Goal: Information Seeking & Learning: Learn about a topic

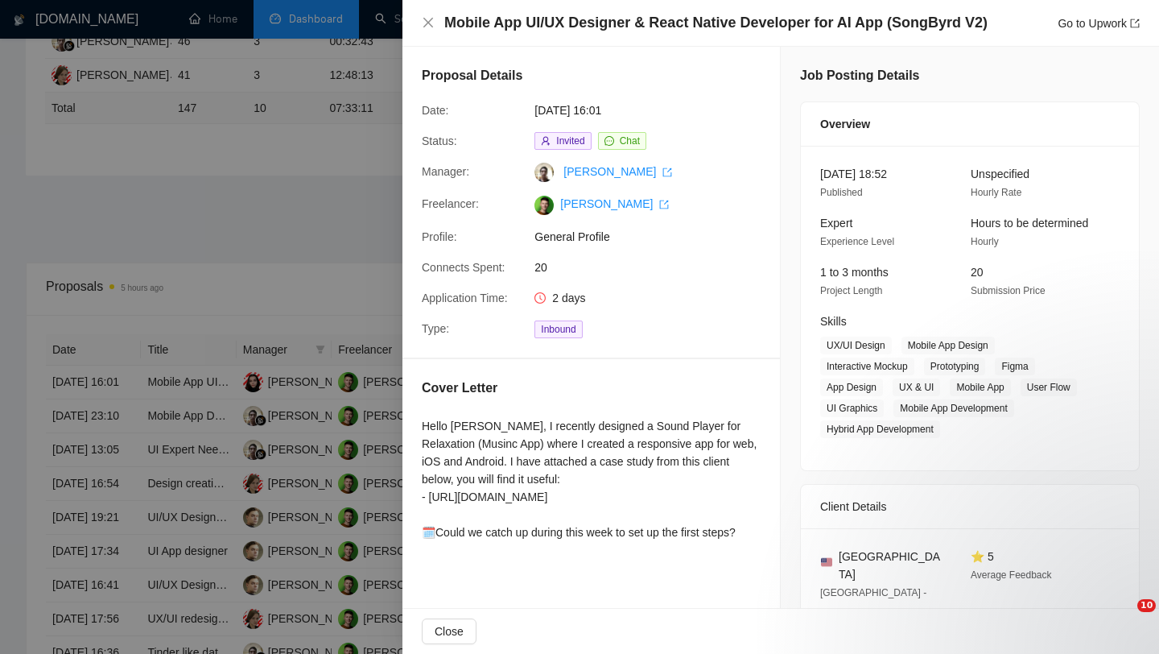
click at [347, 308] on div at bounding box center [579, 327] width 1159 height 654
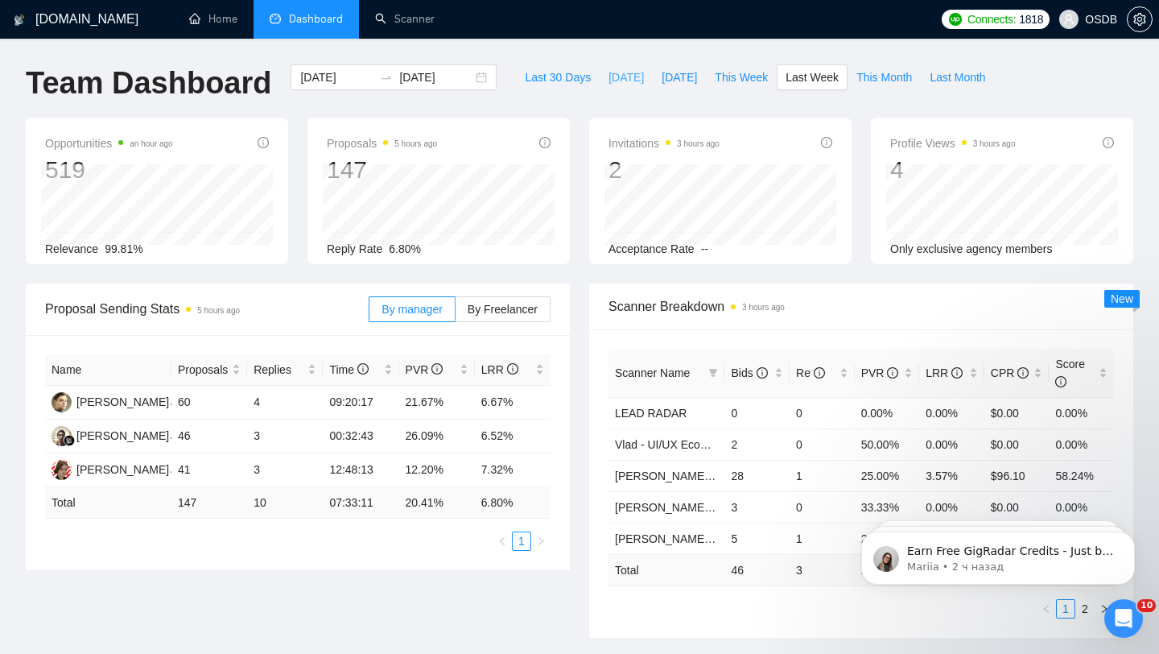
click at [609, 76] on span "[DATE]" at bounding box center [626, 77] width 35 height 18
type input "[DATE]"
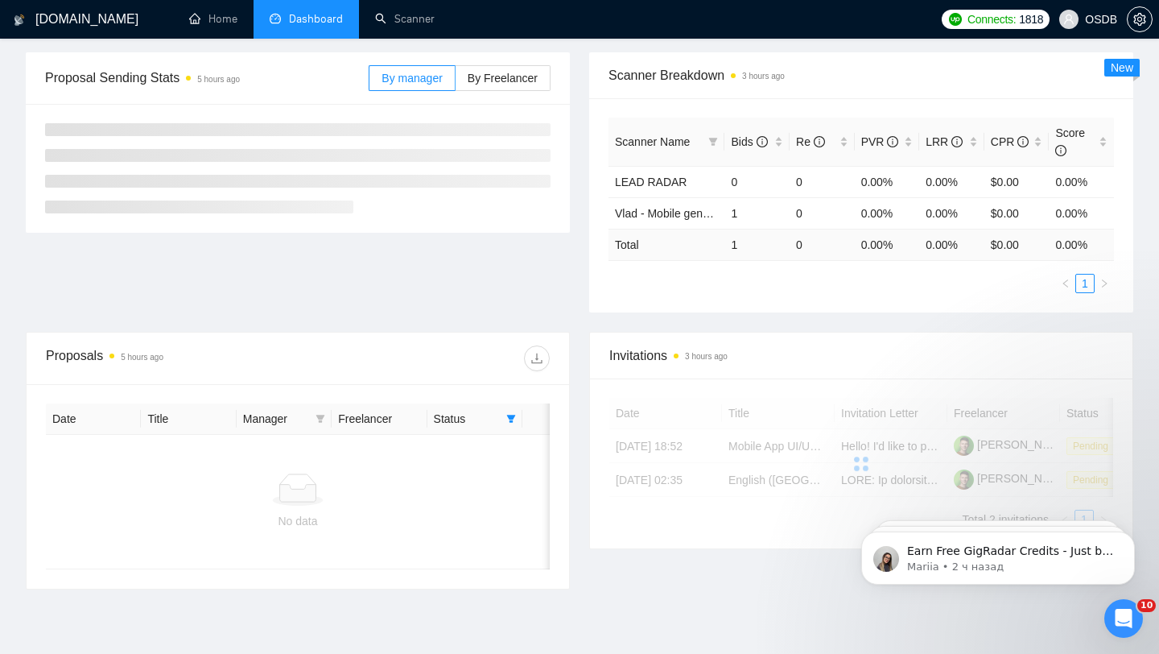
scroll to position [169, 0]
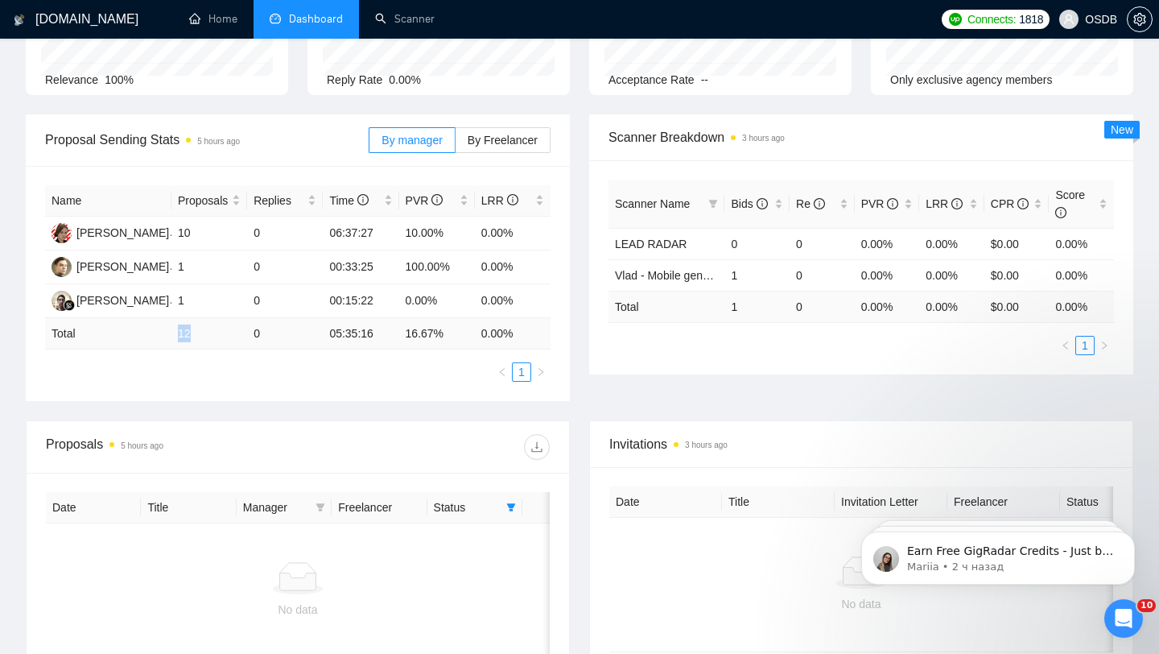
drag, startPoint x: 176, startPoint y: 330, endPoint x: 208, endPoint y: 329, distance: 31.4
click at [208, 329] on td "12" at bounding box center [209, 333] width 76 height 31
drag, startPoint x: 188, startPoint y: 228, endPoint x: 175, endPoint y: 228, distance: 13.7
click at [175, 228] on td "10" at bounding box center [209, 234] width 76 height 34
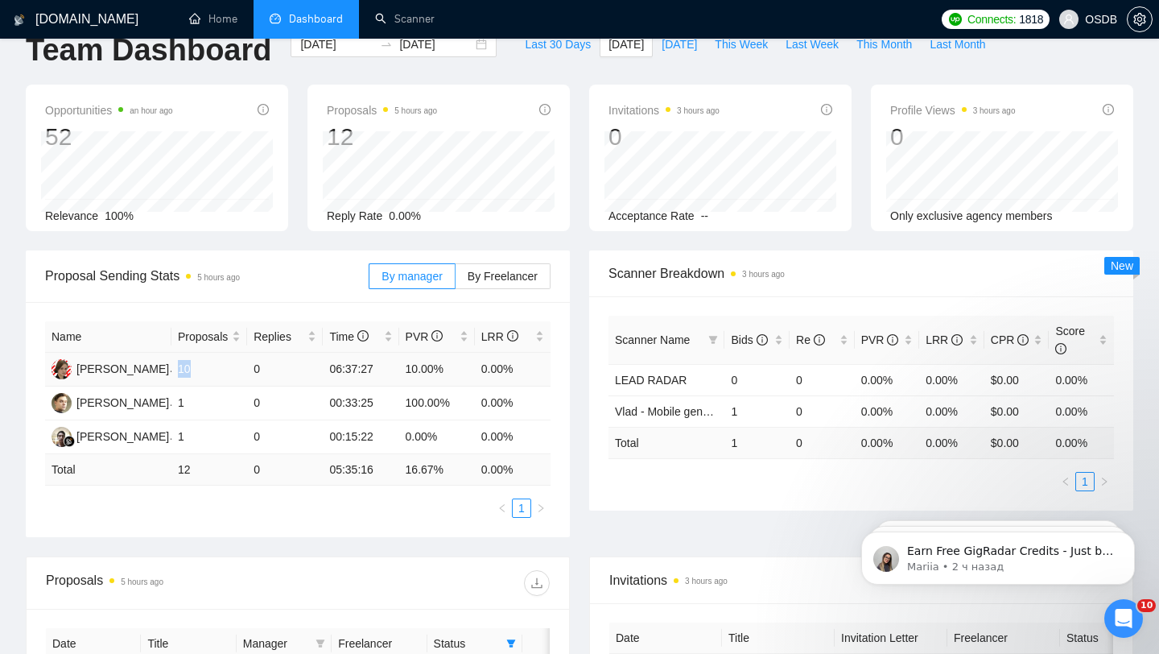
scroll to position [336, 0]
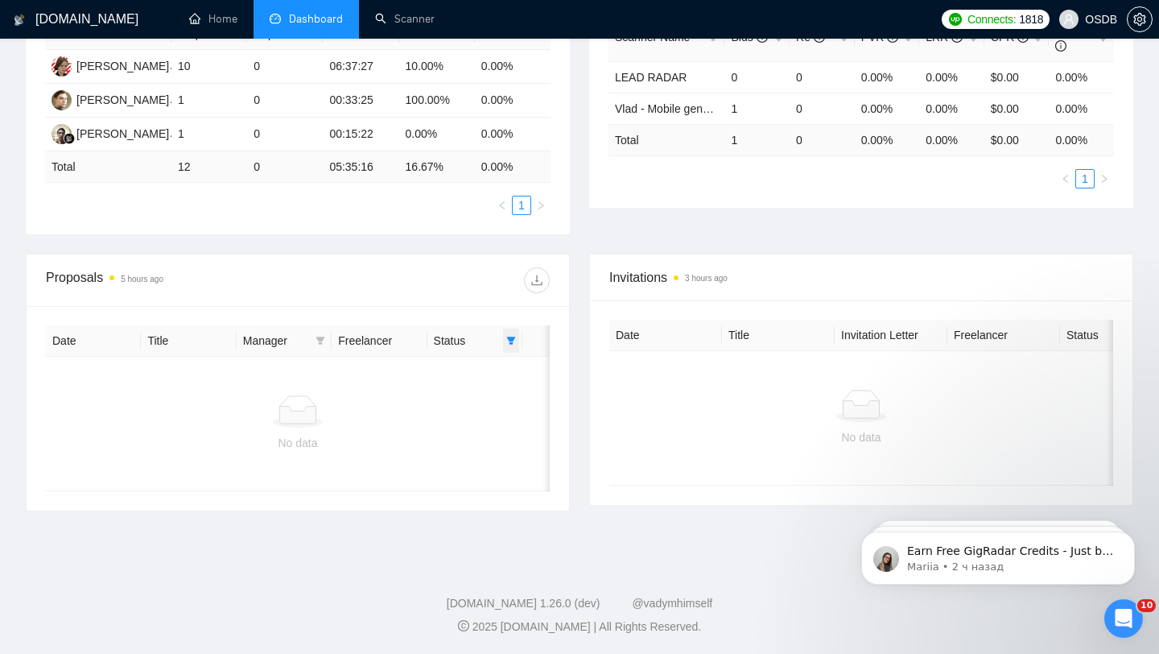
click at [504, 340] on span at bounding box center [511, 340] width 16 height 24
click at [473, 377] on span "Chat" at bounding box center [460, 372] width 31 height 13
checkbox input "false"
click at [348, 287] on div at bounding box center [424, 280] width 252 height 26
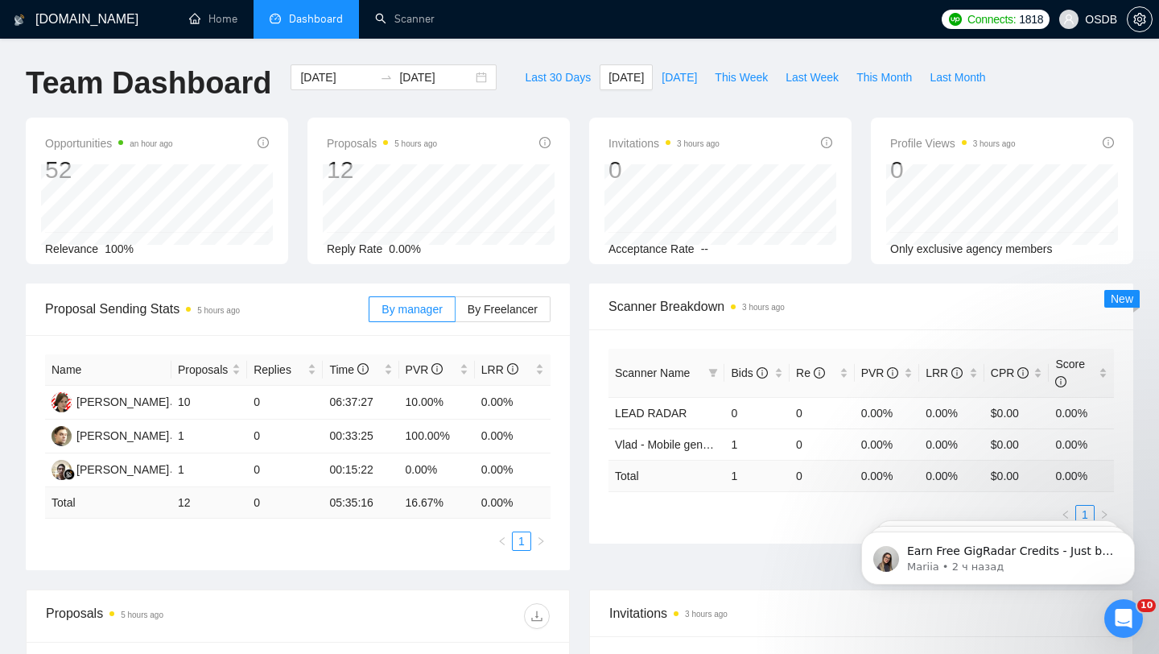
click at [524, 94] on div "Last 30 Days [DATE] [DATE] This Week Last Week This Month Last Month" at bounding box center [754, 90] width 497 height 53
click at [530, 88] on button "Last 30 Days" at bounding box center [558, 77] width 84 height 26
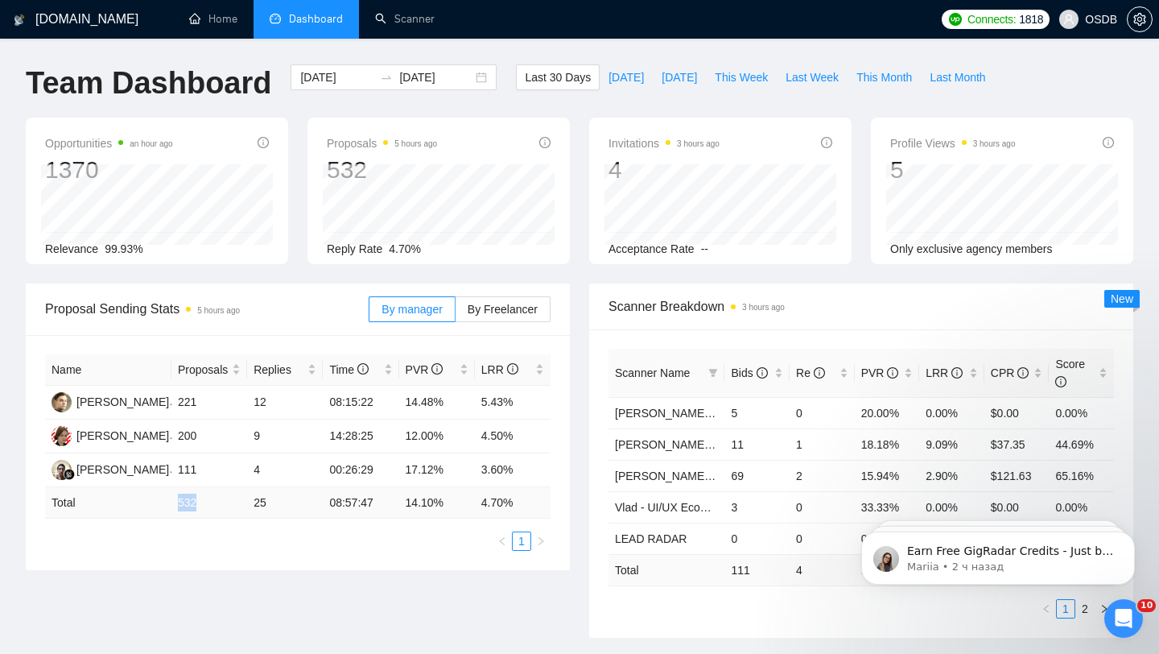
drag, startPoint x: 176, startPoint y: 500, endPoint x: 200, endPoint y: 499, distance: 24.2
click at [200, 500] on td "532" at bounding box center [209, 502] width 76 height 31
click at [625, 80] on span "[DATE]" at bounding box center [626, 77] width 35 height 18
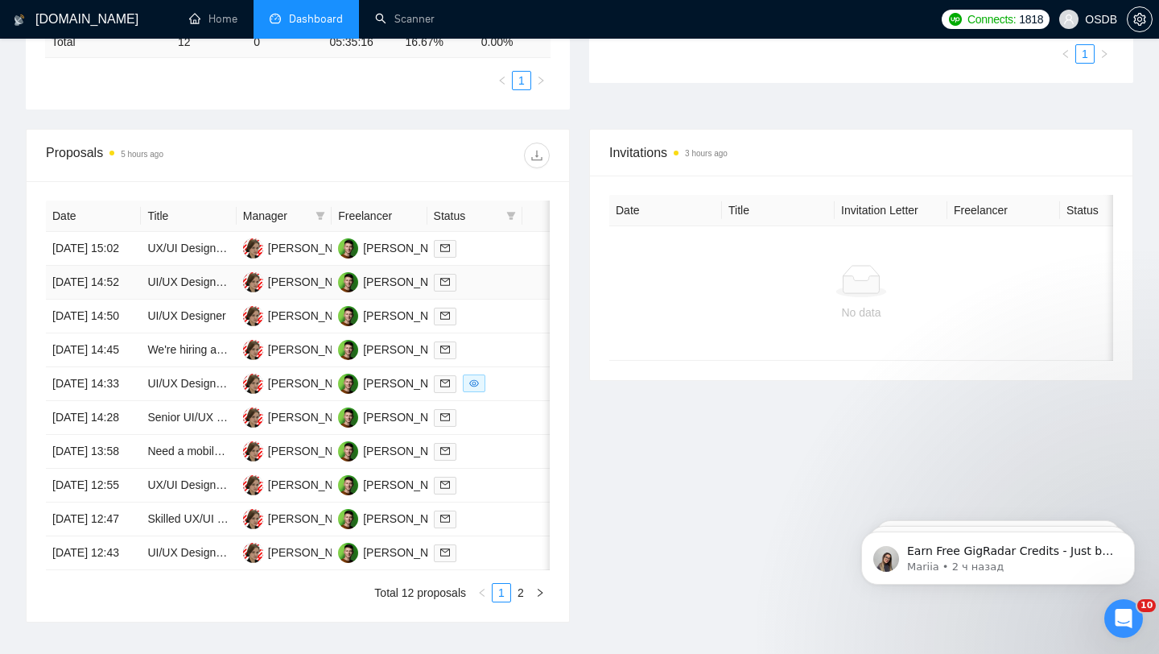
scroll to position [464, 0]
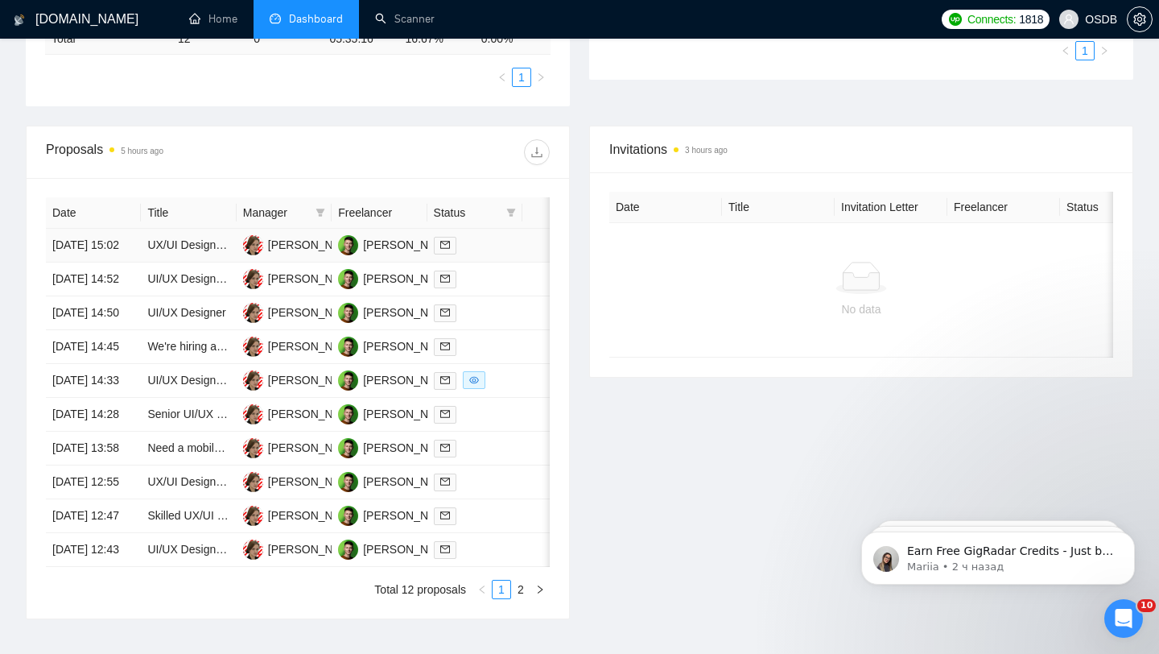
click at [510, 262] on td at bounding box center [474, 246] width 95 height 34
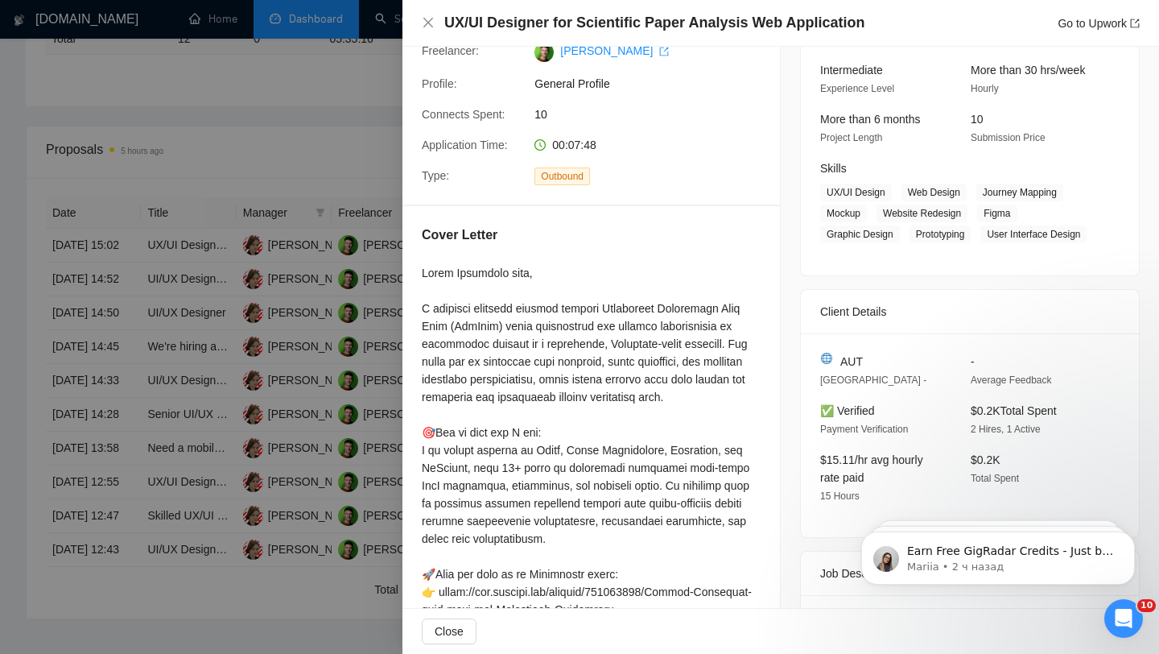
click at [358, 180] on div at bounding box center [579, 327] width 1159 height 654
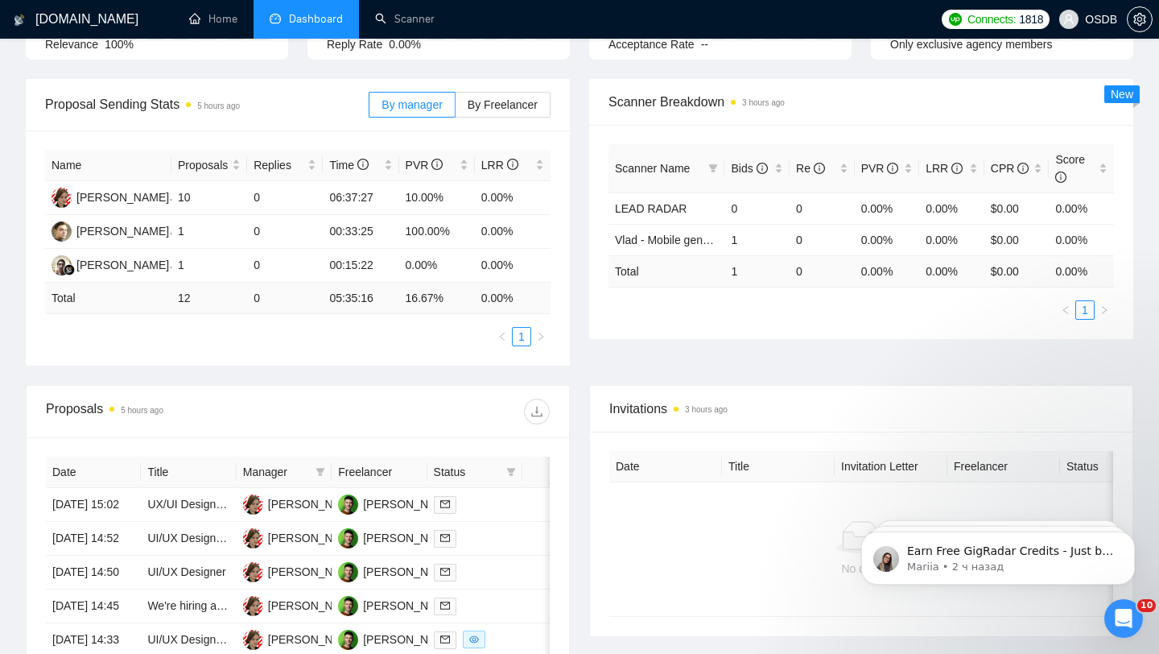
scroll to position [0, 0]
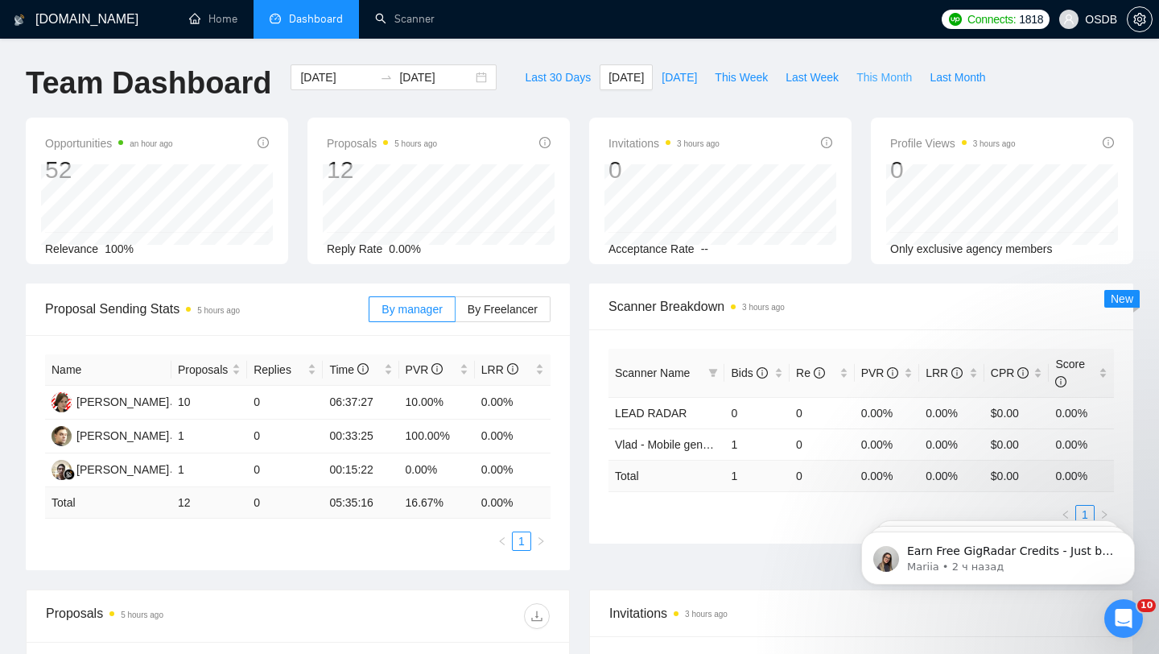
click at [871, 76] on span "This Month" at bounding box center [884, 77] width 56 height 18
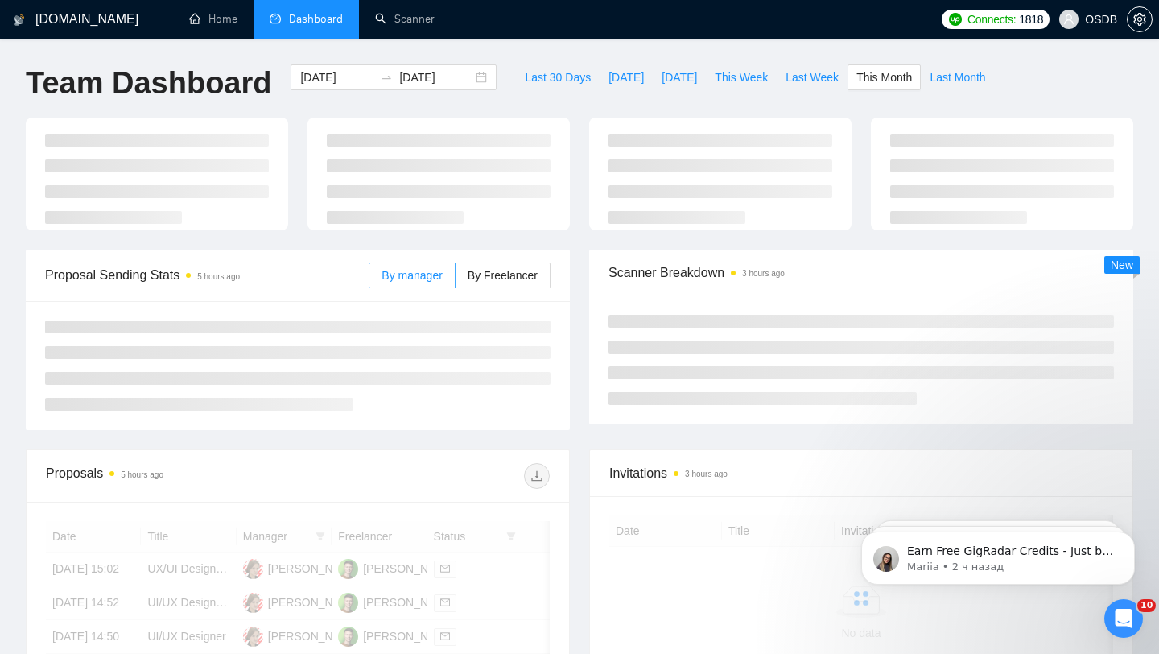
type input "[DATE]"
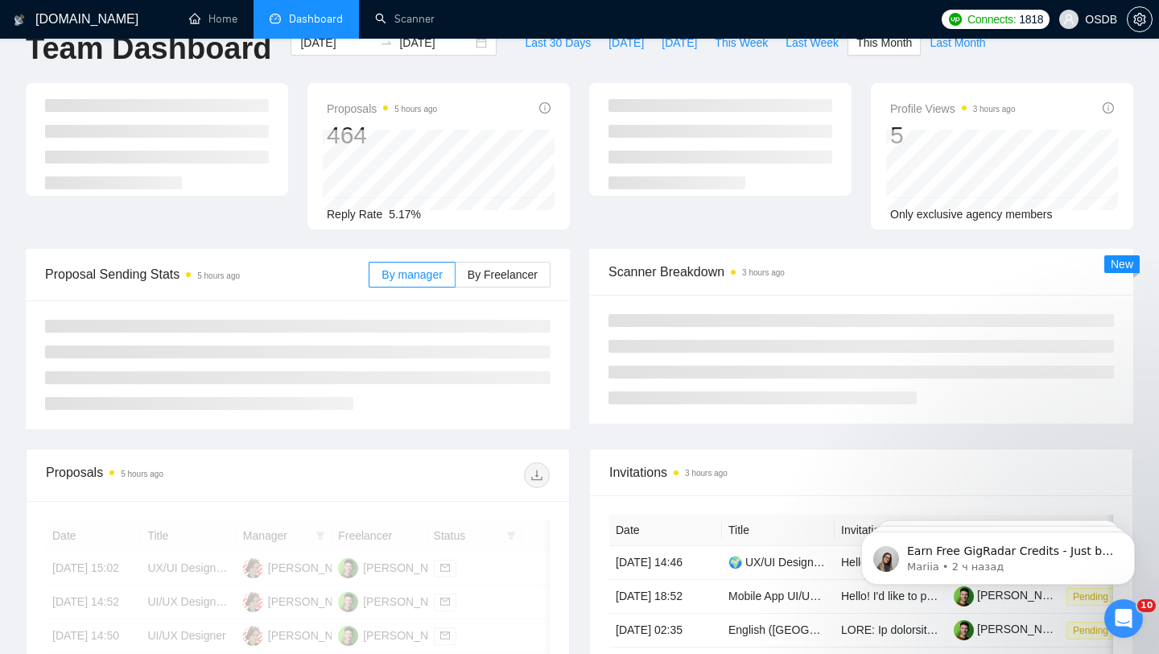
scroll to position [41, 0]
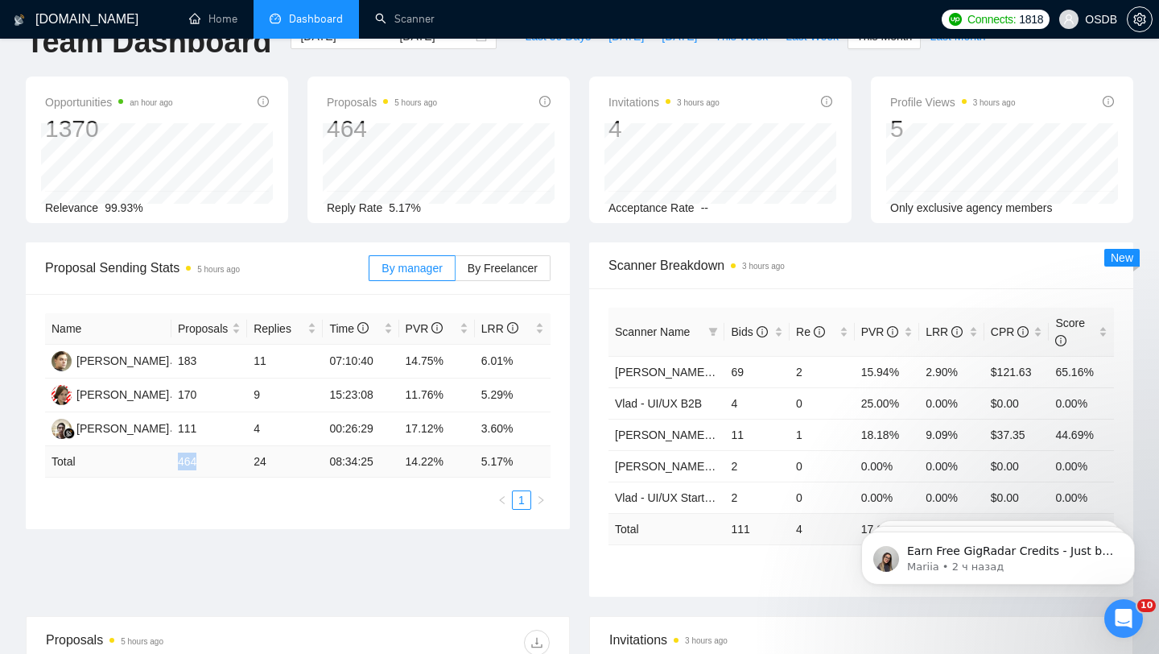
drag, startPoint x: 178, startPoint y: 461, endPoint x: 230, endPoint y: 460, distance: 52.3
click at [229, 460] on td "464" at bounding box center [209, 461] width 76 height 31
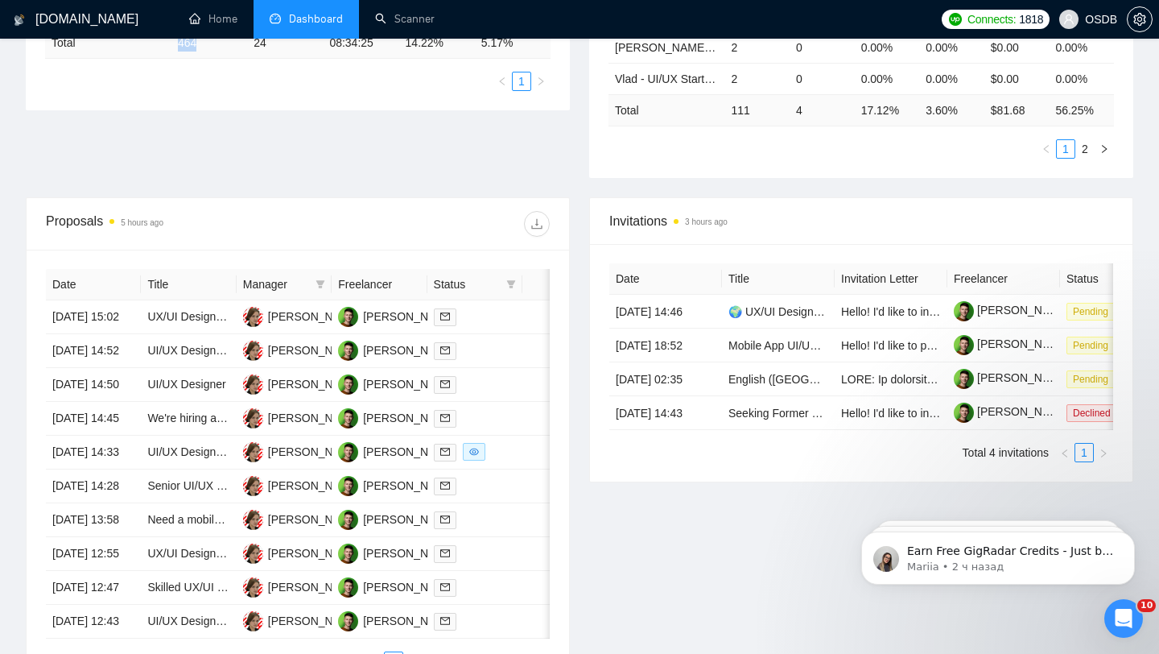
scroll to position [483, 0]
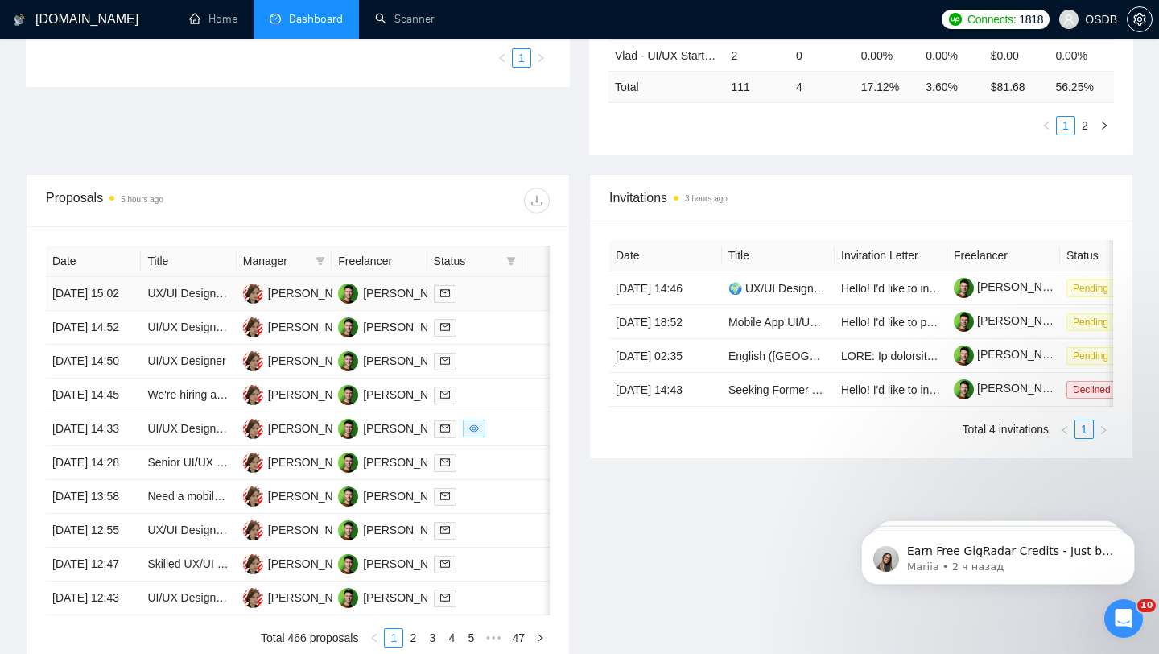
click at [488, 303] on div at bounding box center [475, 293] width 82 height 19
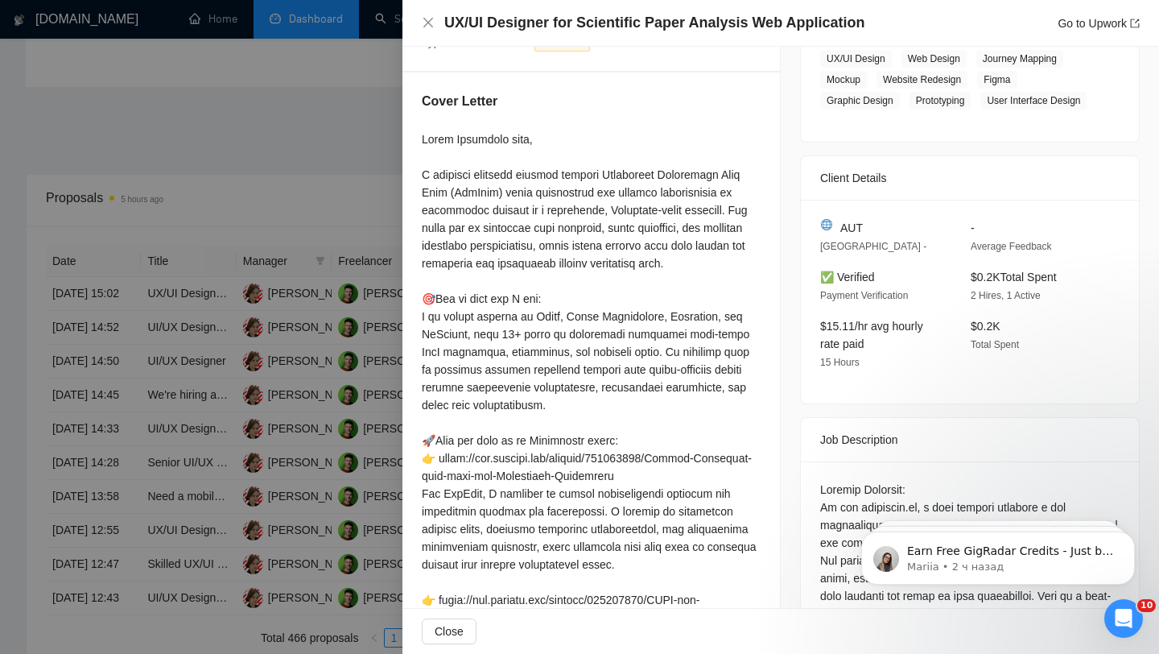
scroll to position [301, 0]
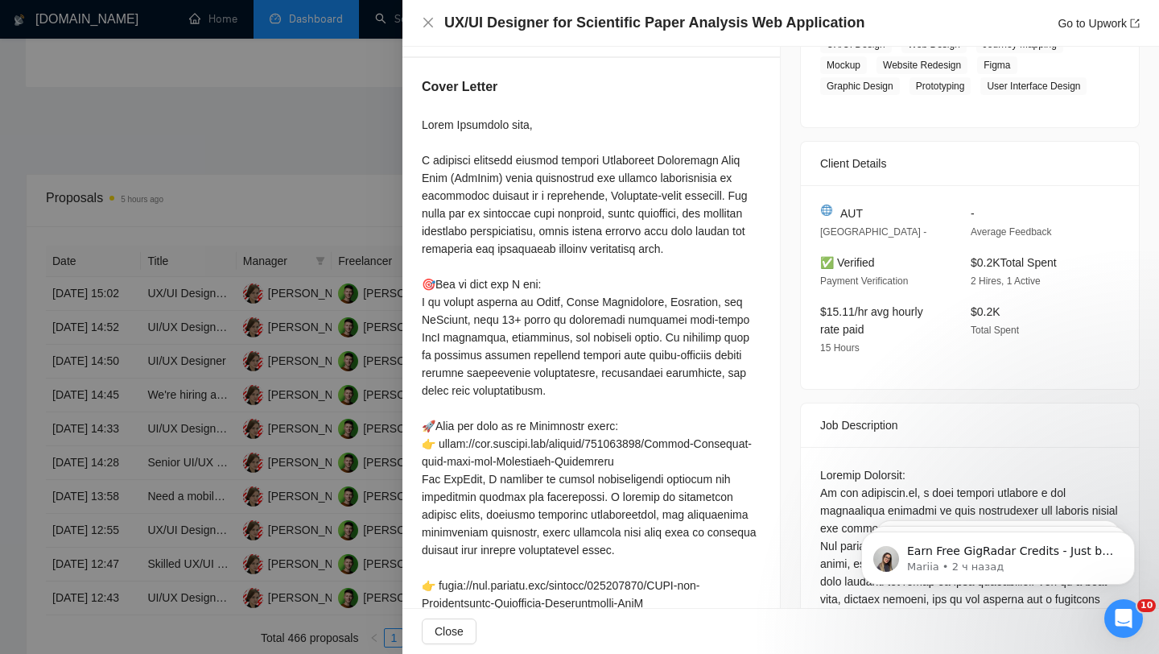
click at [219, 370] on div at bounding box center [579, 327] width 1159 height 654
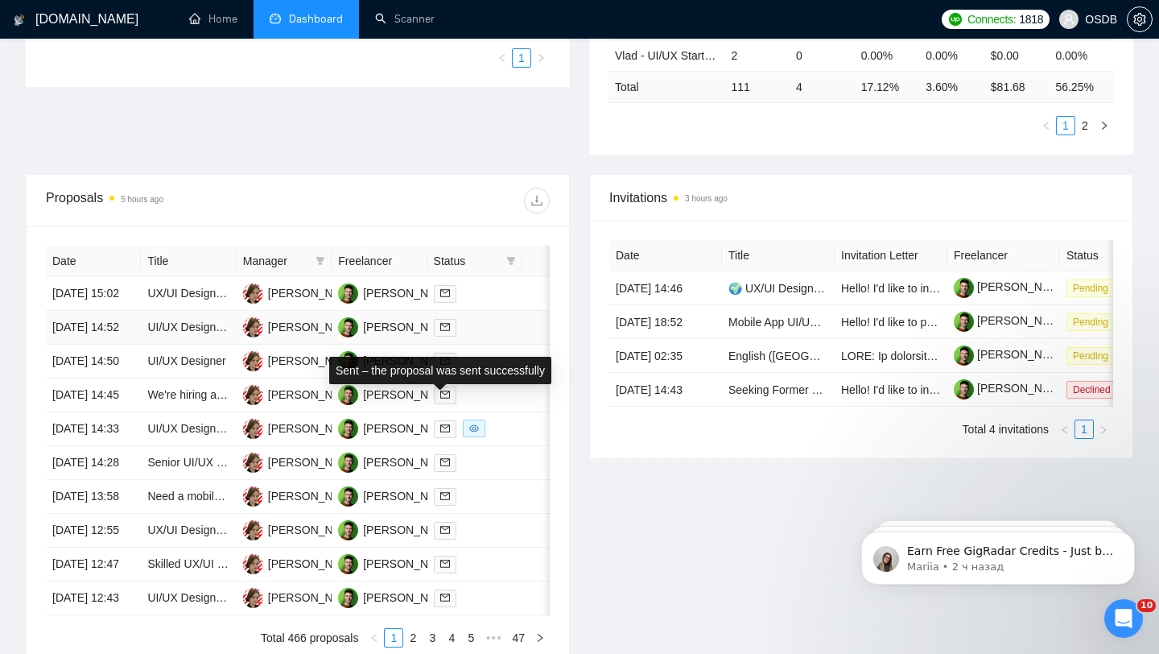
click at [530, 345] on td at bounding box center [549, 328] width 55 height 34
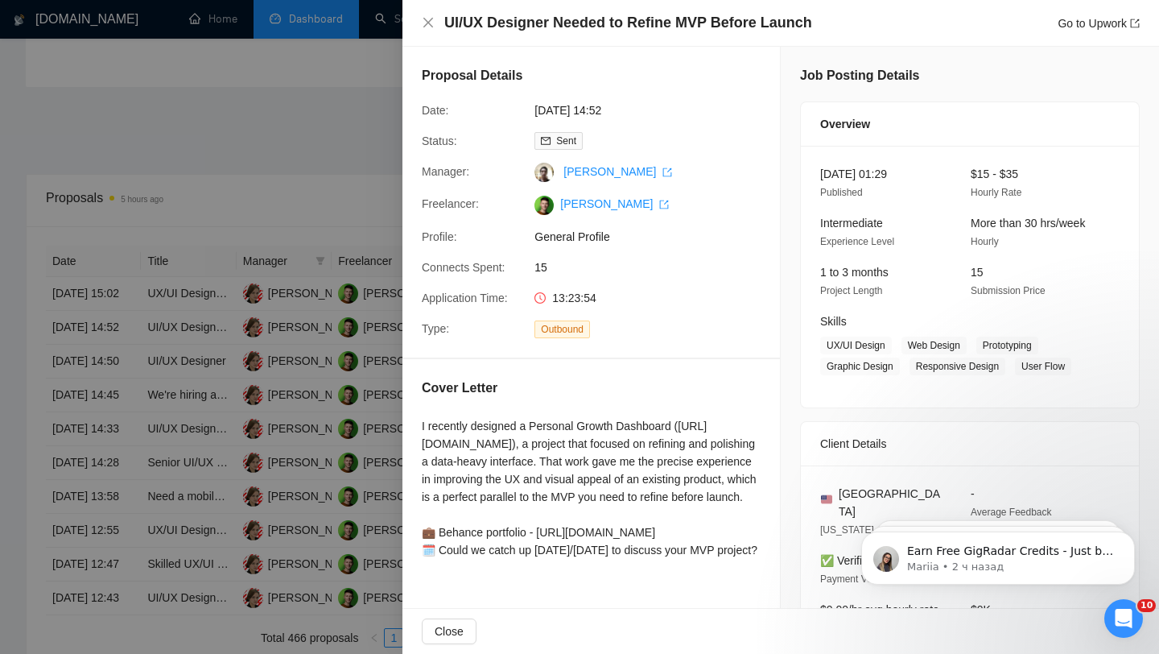
scroll to position [472, 0]
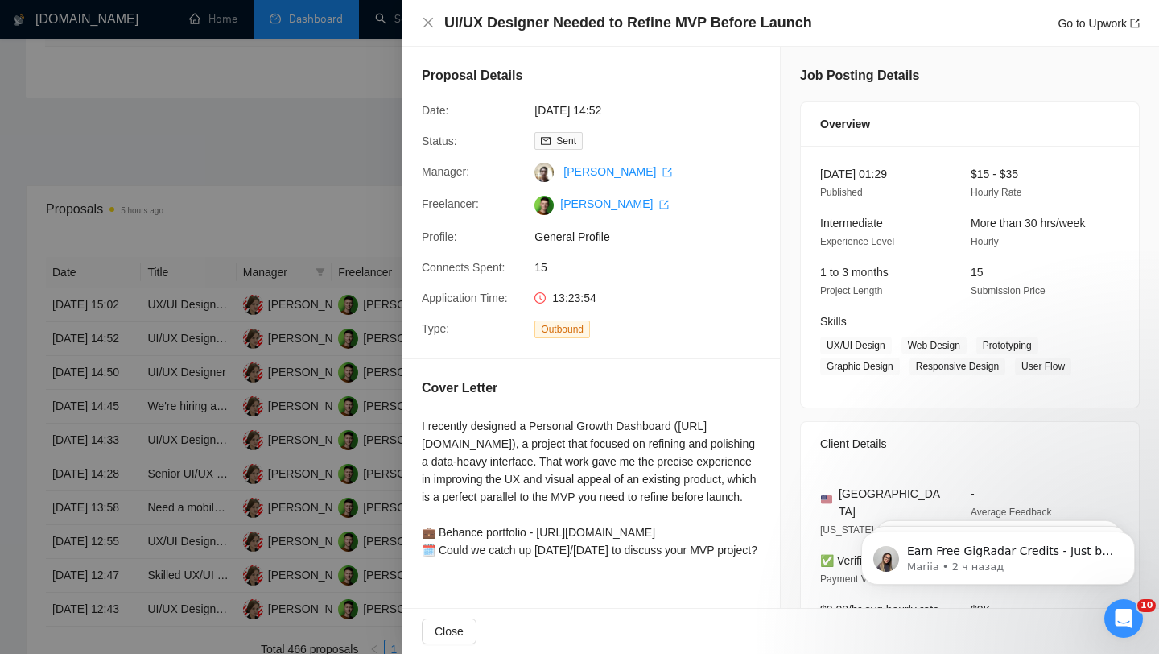
click at [331, 403] on div at bounding box center [579, 327] width 1159 height 654
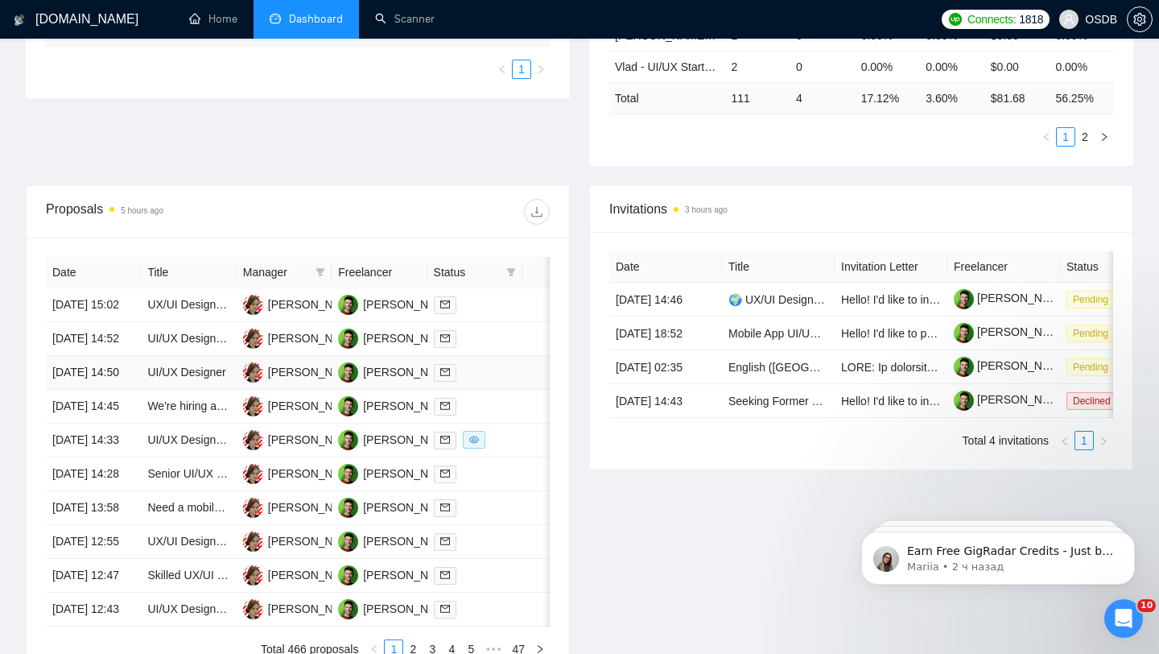
click at [506, 382] on div at bounding box center [475, 372] width 82 height 19
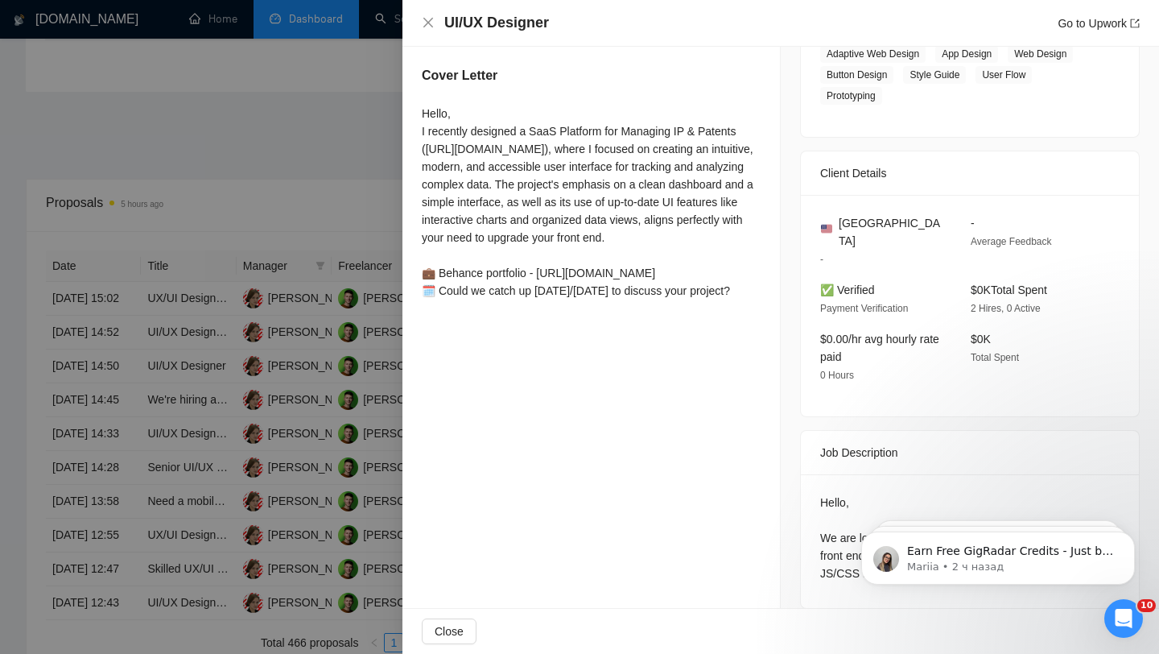
scroll to position [0, 0]
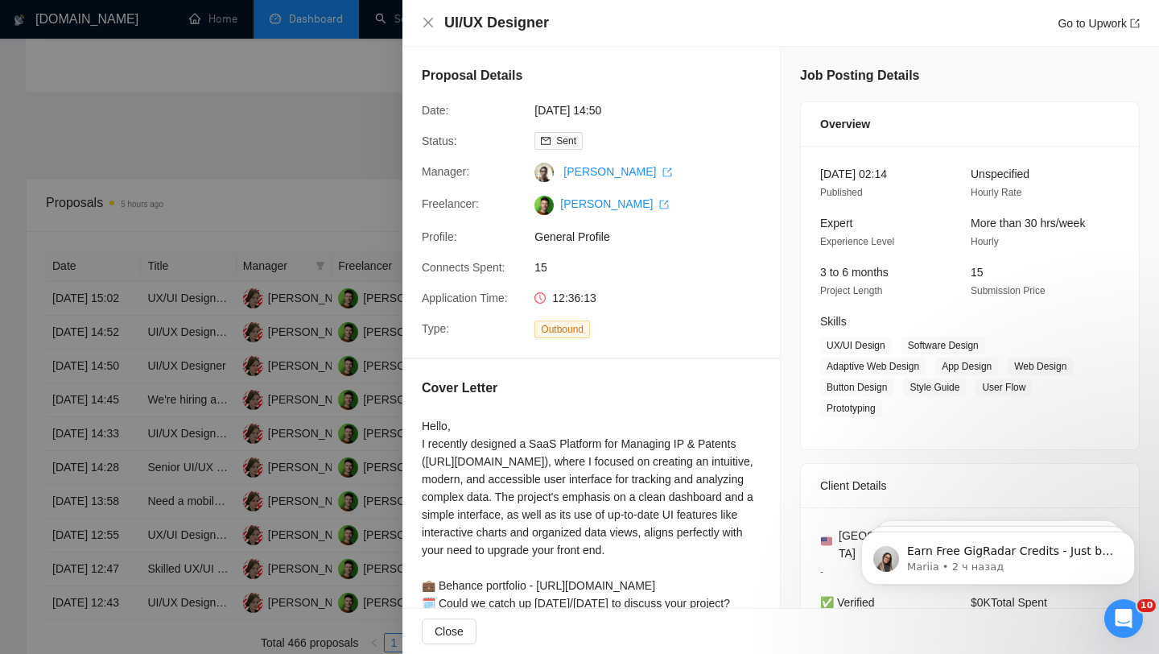
click at [231, 359] on div at bounding box center [579, 327] width 1159 height 654
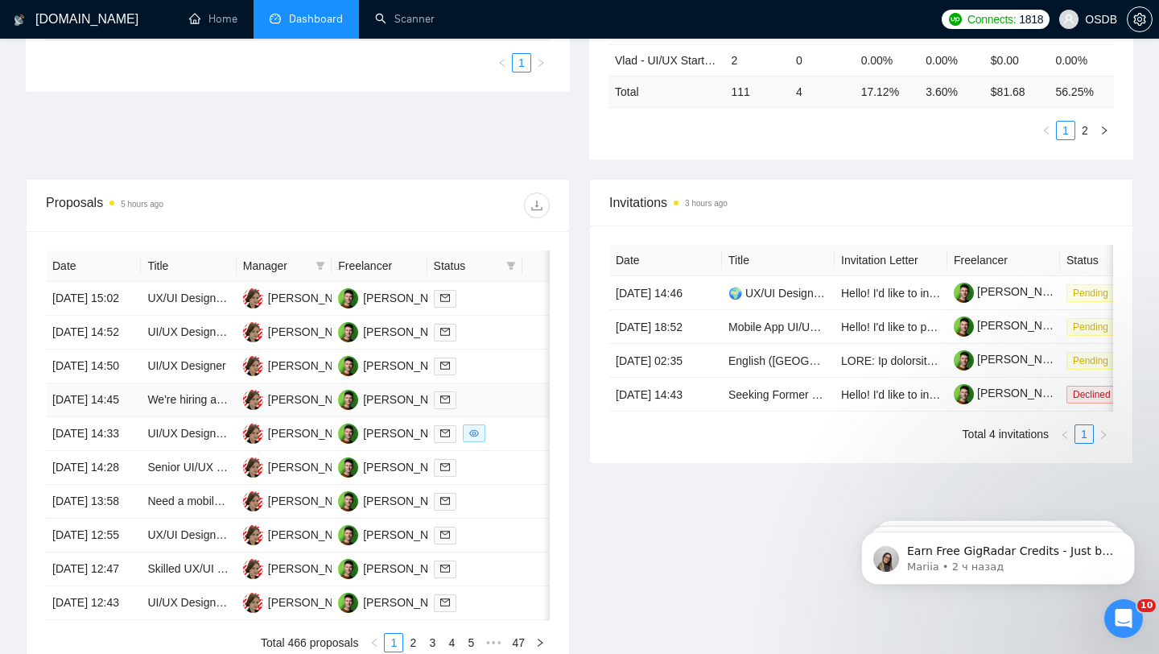
click at [475, 409] on div at bounding box center [475, 399] width 82 height 19
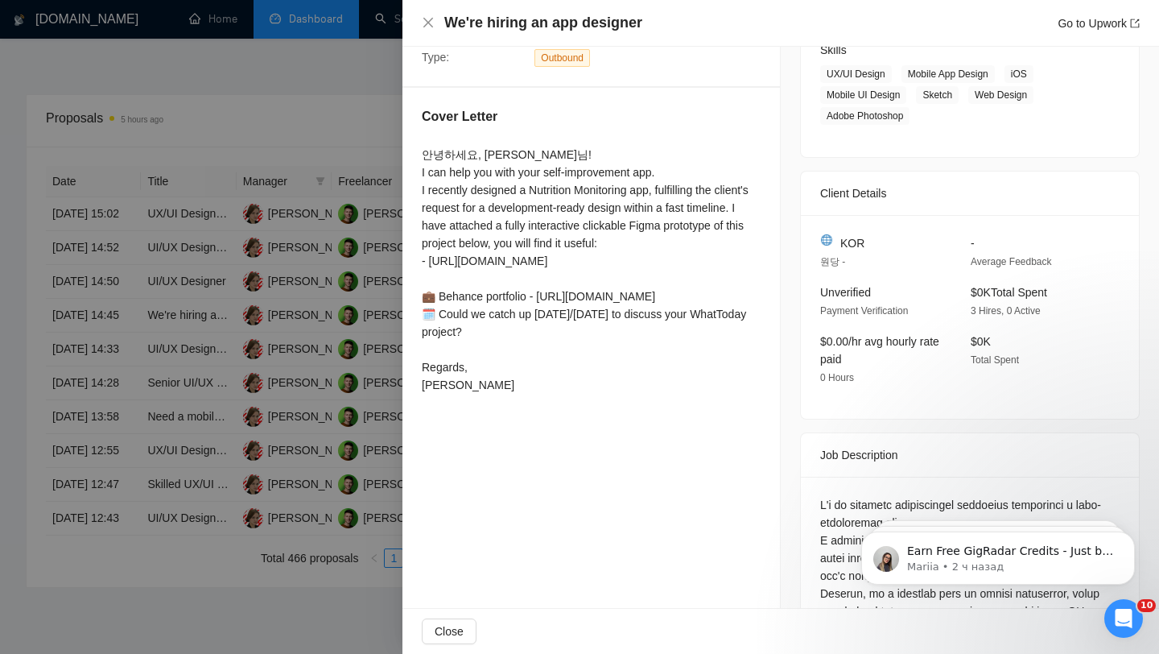
scroll to position [567, 0]
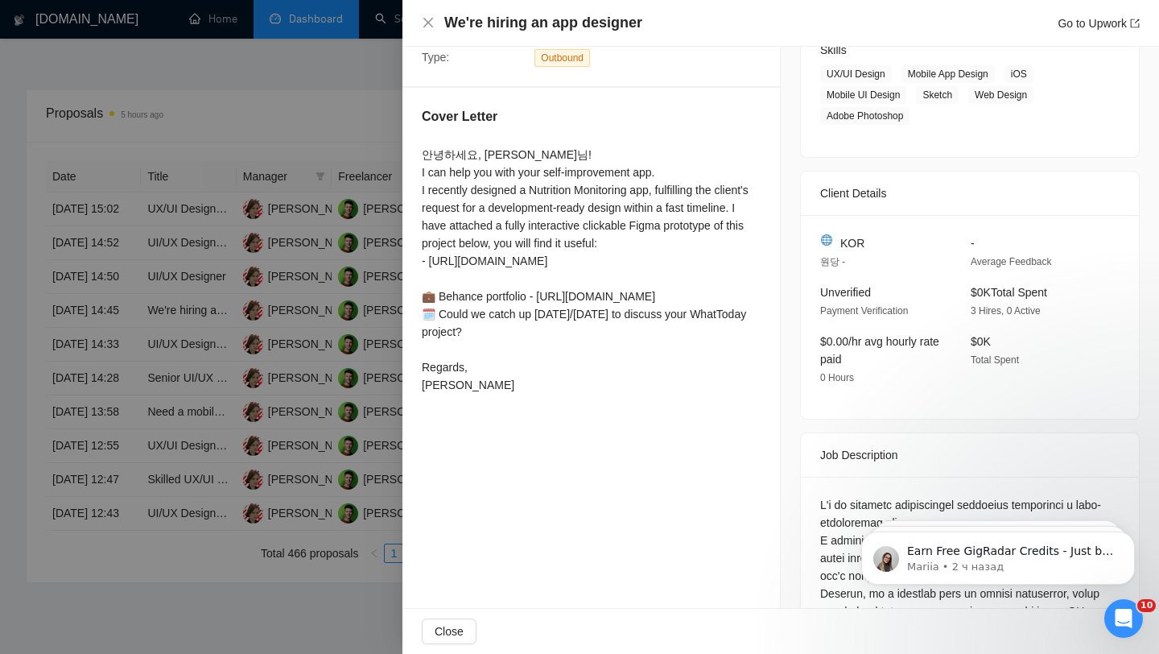
click at [300, 332] on div at bounding box center [579, 327] width 1159 height 654
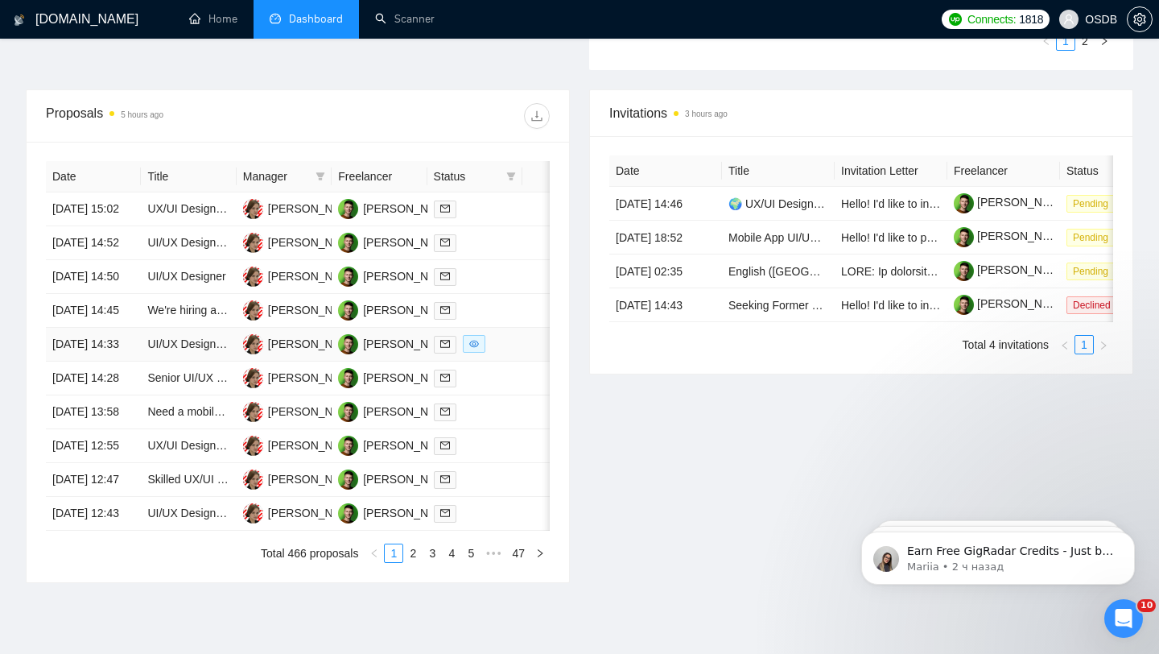
click at [495, 353] on div at bounding box center [475, 344] width 82 height 19
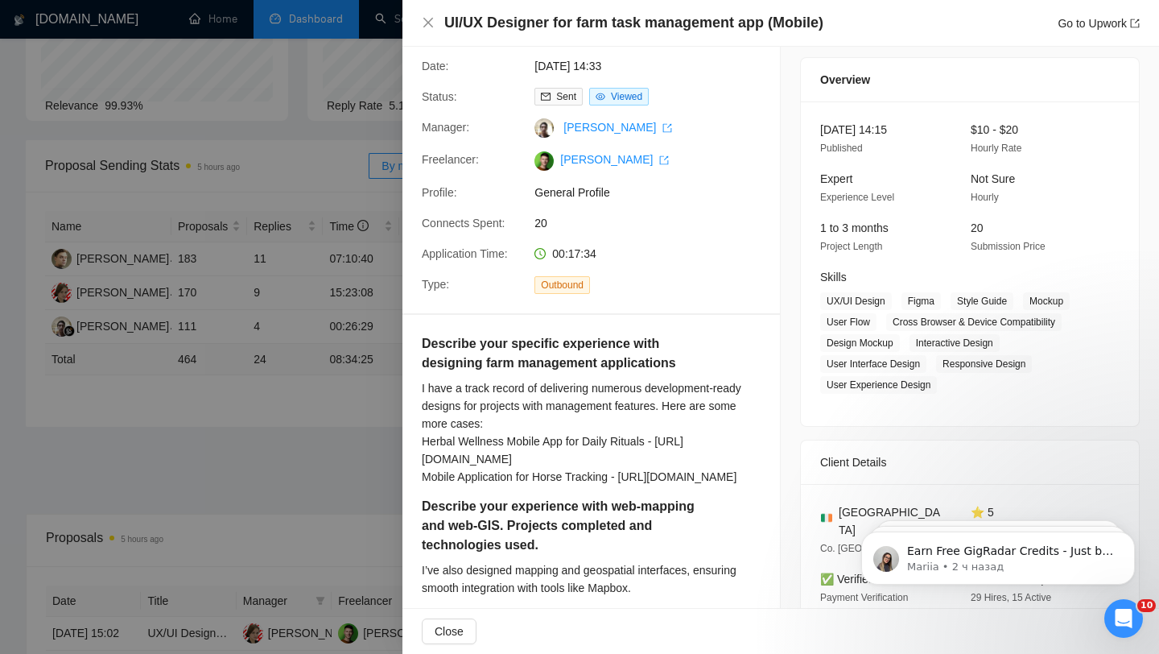
scroll to position [49, 0]
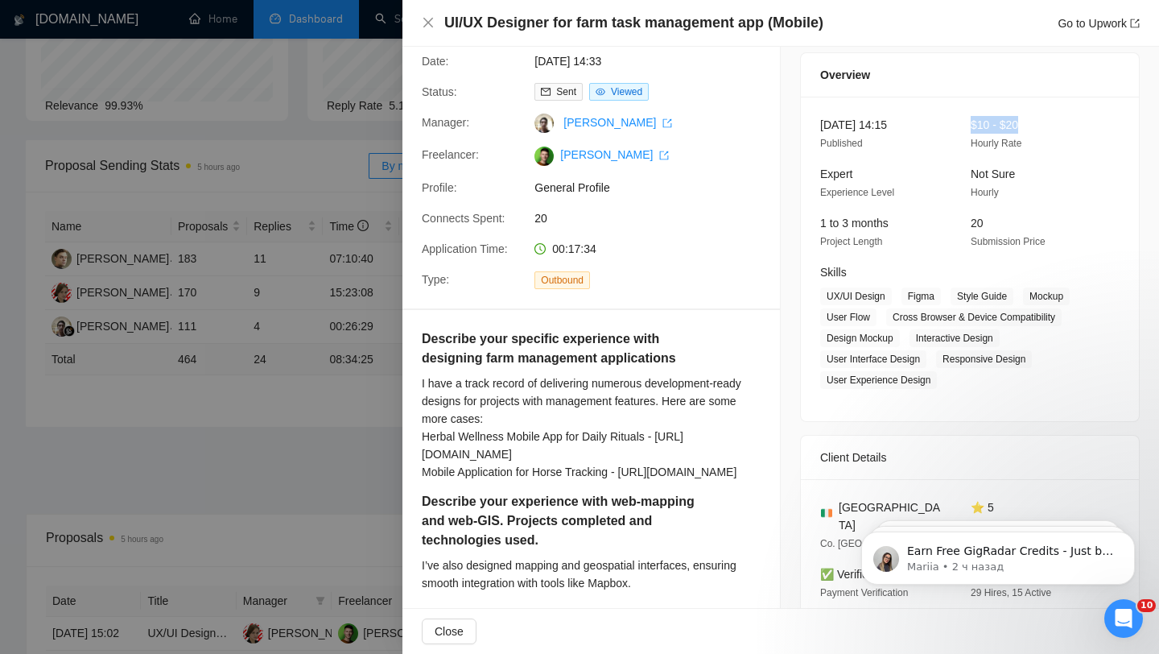
drag, startPoint x: 1053, startPoint y: 118, endPoint x: 943, endPoint y: 109, distance: 109.9
click at [956, 113] on div "[DATE] 14:15 Published $10 - $20 Hourly Rate Expert Experience Level Not Sure H…" at bounding box center [970, 259] width 338 height 324
click at [399, 289] on div at bounding box center [579, 327] width 1159 height 654
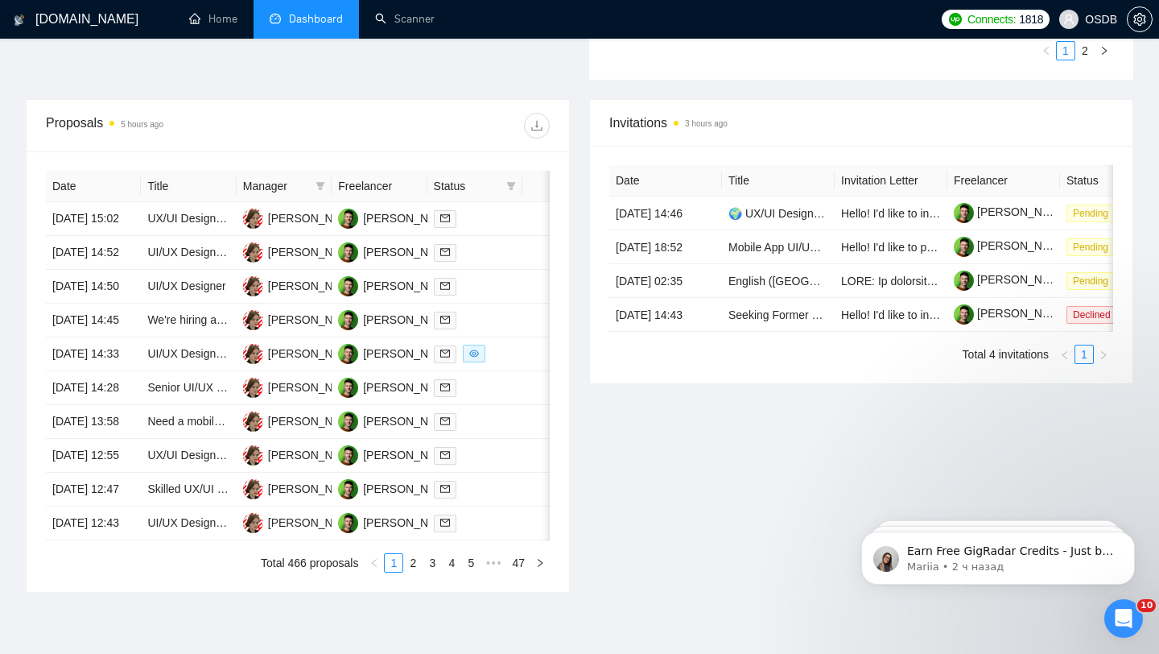
scroll to position [793, 0]
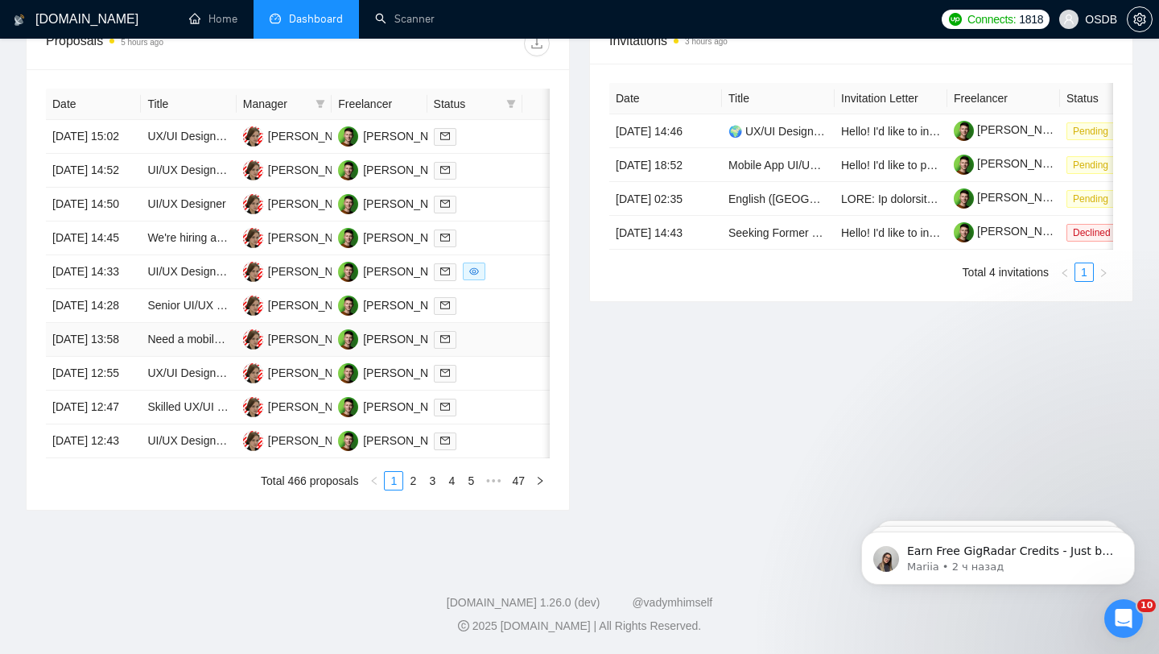
click at [485, 323] on td at bounding box center [474, 340] width 95 height 34
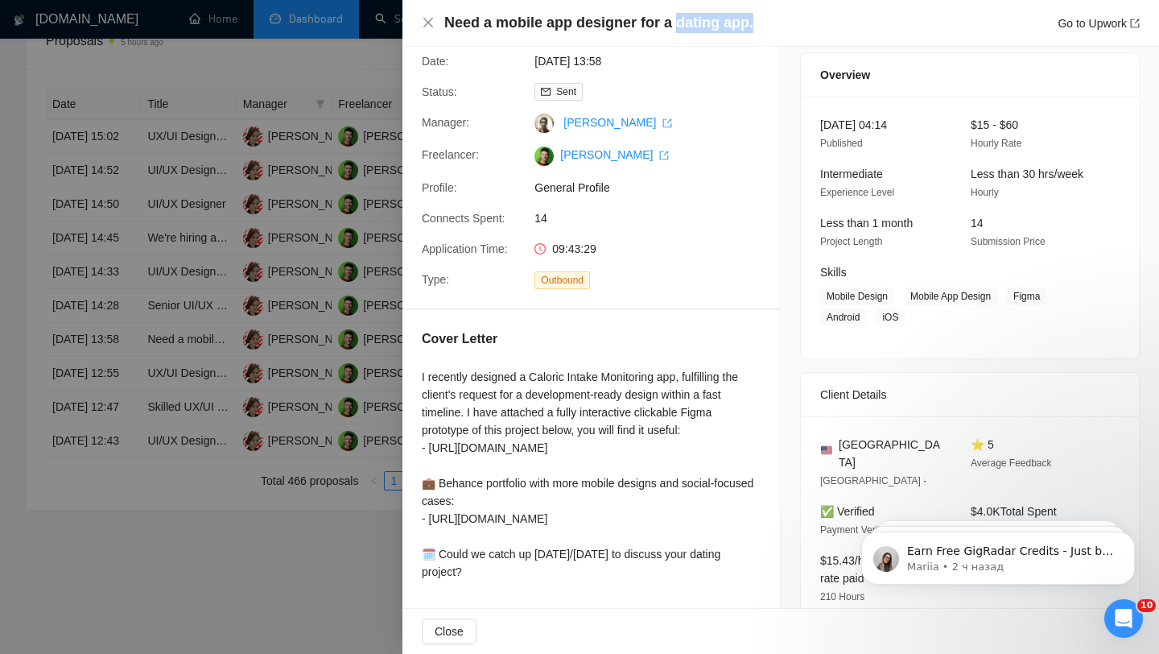
drag, startPoint x: 674, startPoint y: 27, endPoint x: 766, endPoint y: 28, distance: 92.6
click at [766, 28] on div "Need a mobile app designer for a dating app. Go to Upwork" at bounding box center [791, 23] width 695 height 20
drag, startPoint x: 1025, startPoint y: 114, endPoint x: 968, endPoint y: 122, distance: 56.8
click at [968, 124] on div "[DATE] 04:14 Published $15 - $60 Hourly Rate Intermediate Experience Level Less…" at bounding box center [970, 228] width 338 height 262
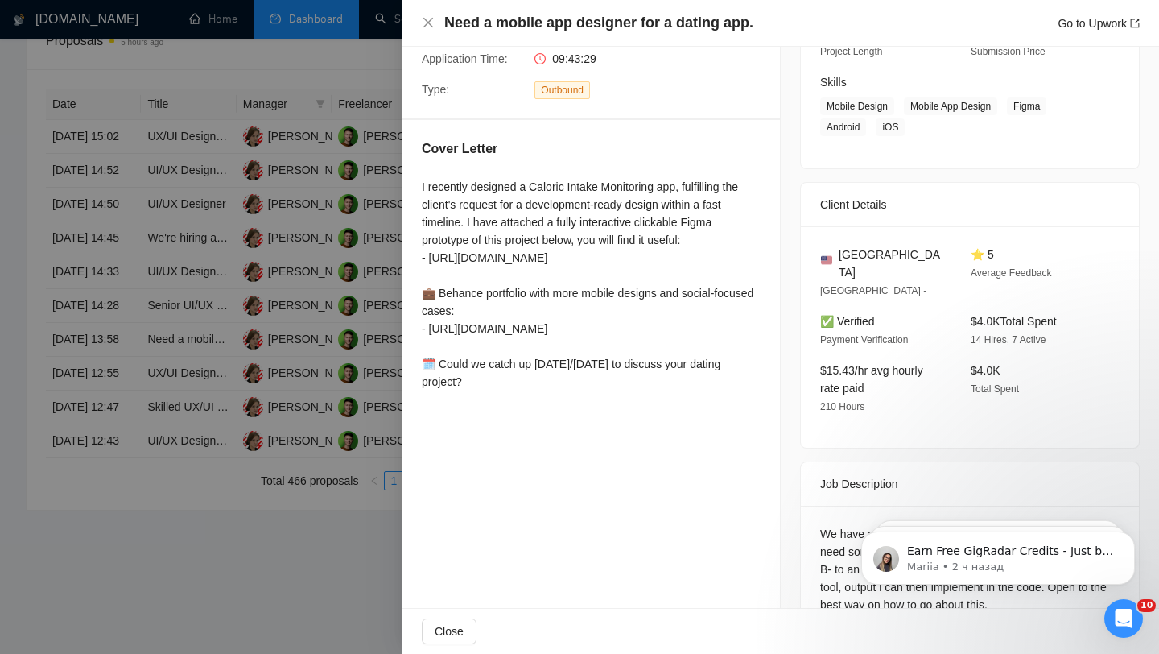
scroll to position [270, 0]
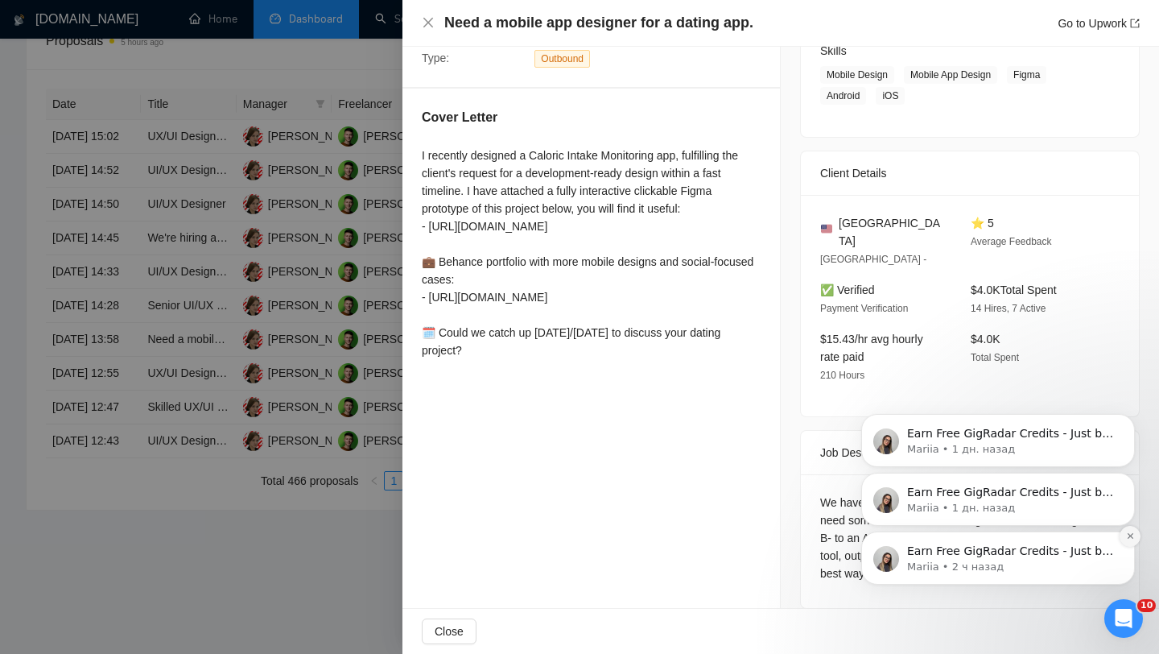
click at [1129, 537] on icon "Dismiss notification" at bounding box center [1130, 536] width 6 height 6
click at [1129, 534] on icon "Dismiss notification" at bounding box center [1130, 536] width 5 height 5
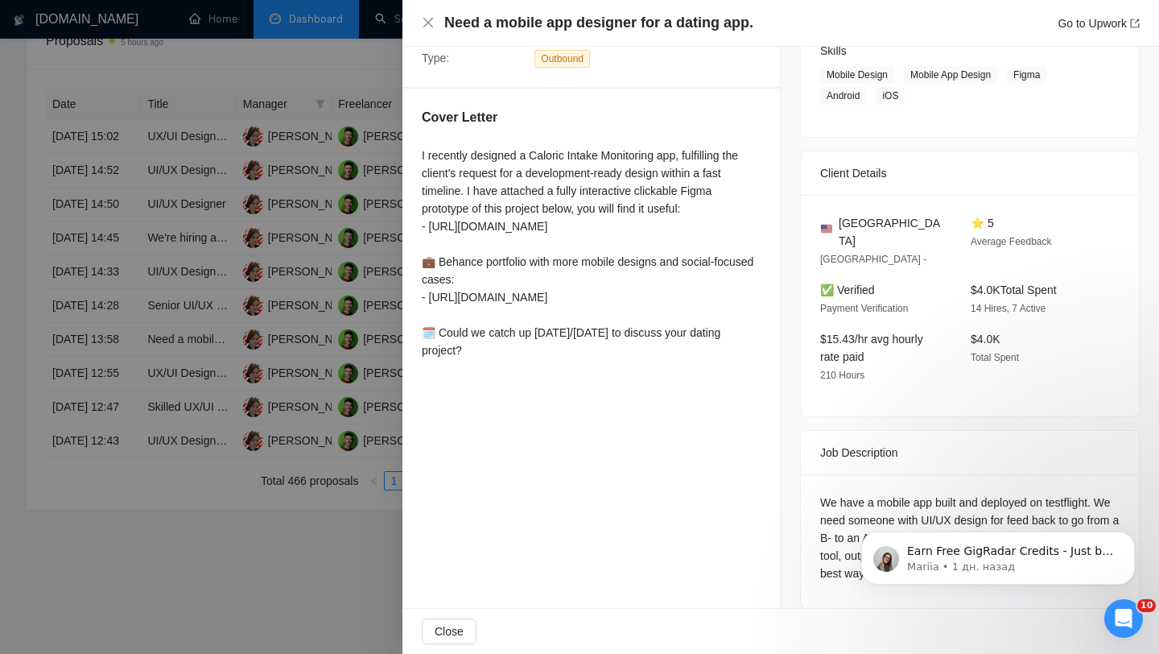
click at [1129, 537] on icon "Dismiss notification" at bounding box center [1130, 536] width 5 height 5
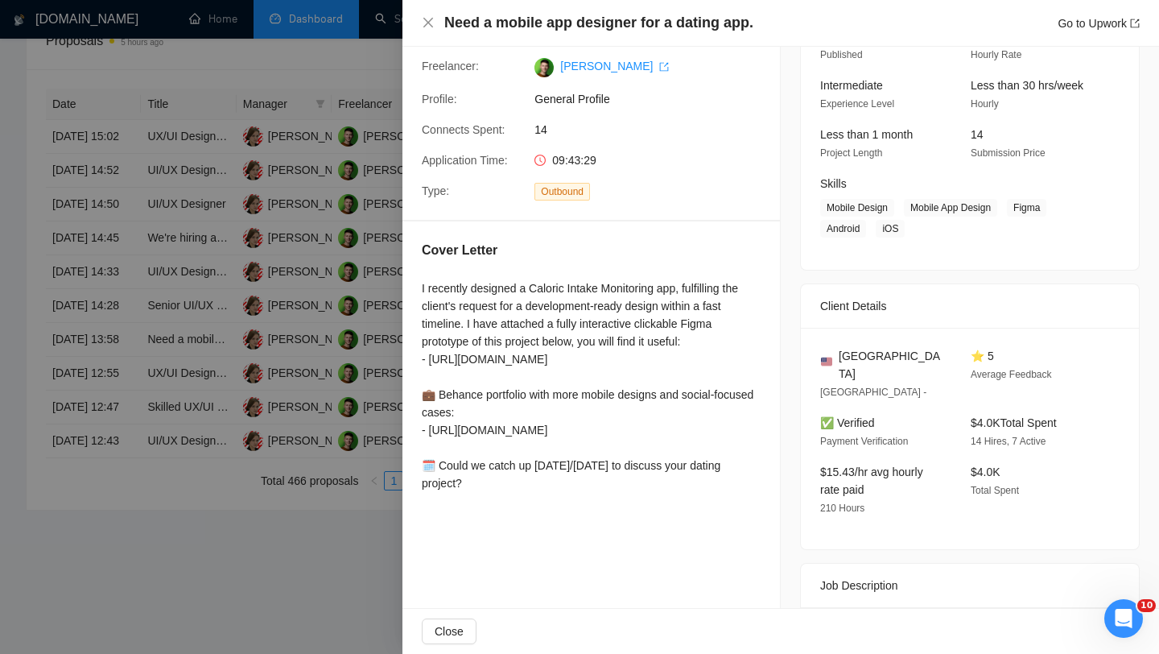
scroll to position [0, 0]
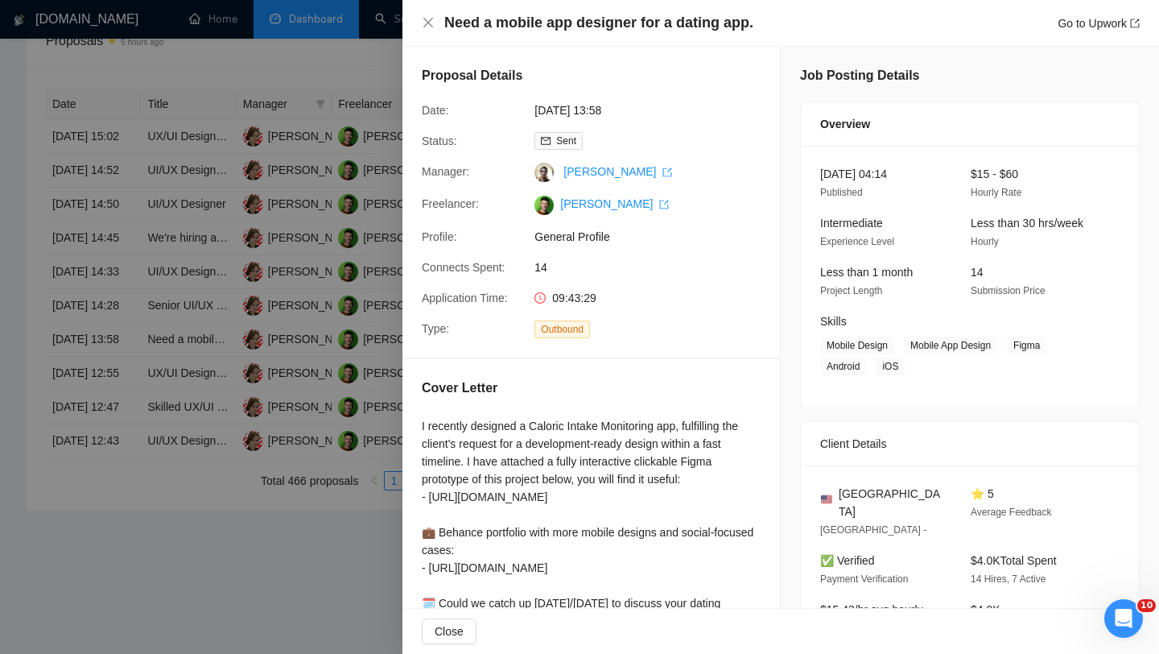
drag, startPoint x: 536, startPoint y: 109, endPoint x: 732, endPoint y: 105, distance: 195.6
click at [732, 105] on span "[DATE] 13:58" at bounding box center [654, 110] width 241 height 18
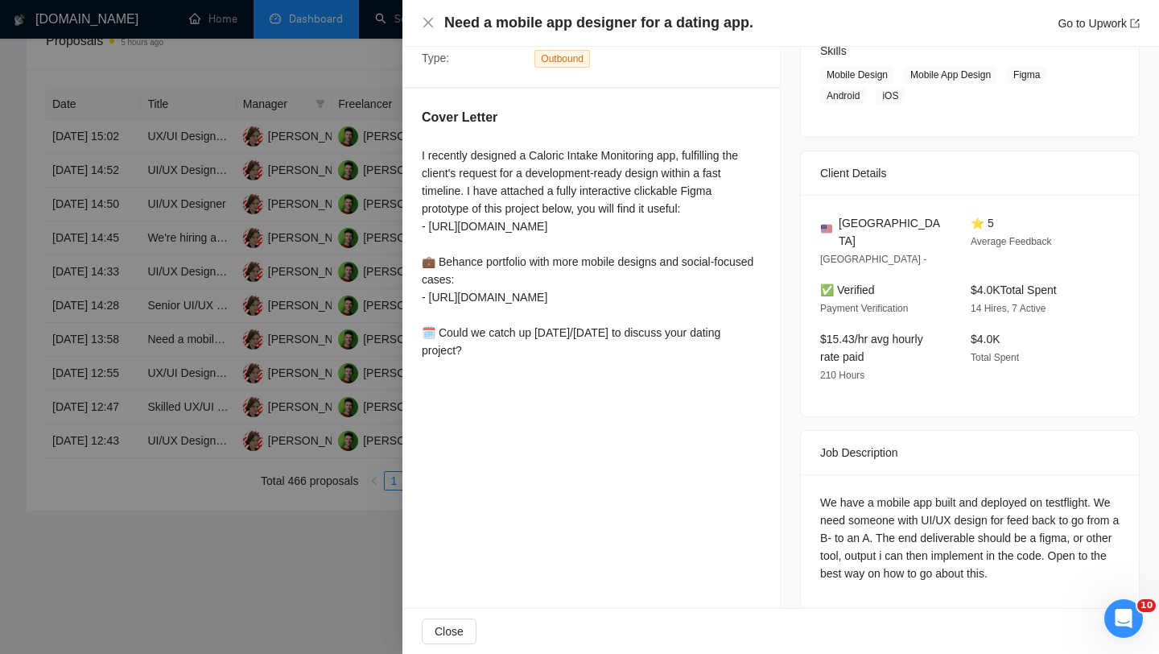
click at [383, 357] on div at bounding box center [579, 327] width 1159 height 654
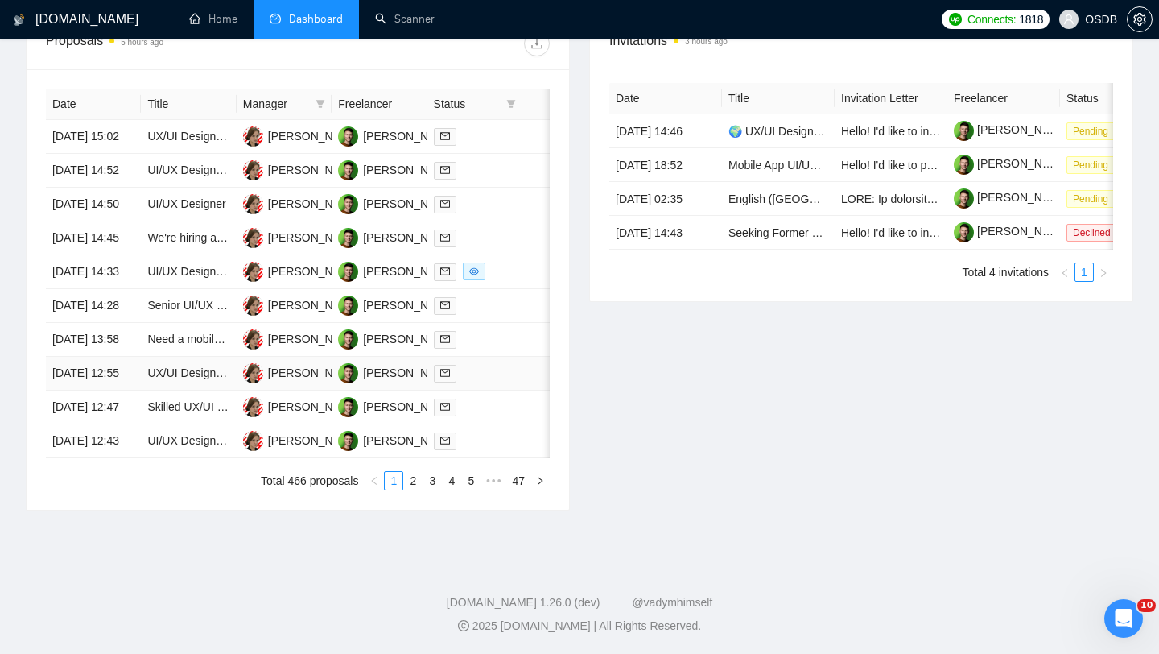
click at [512, 357] on td at bounding box center [474, 374] width 95 height 34
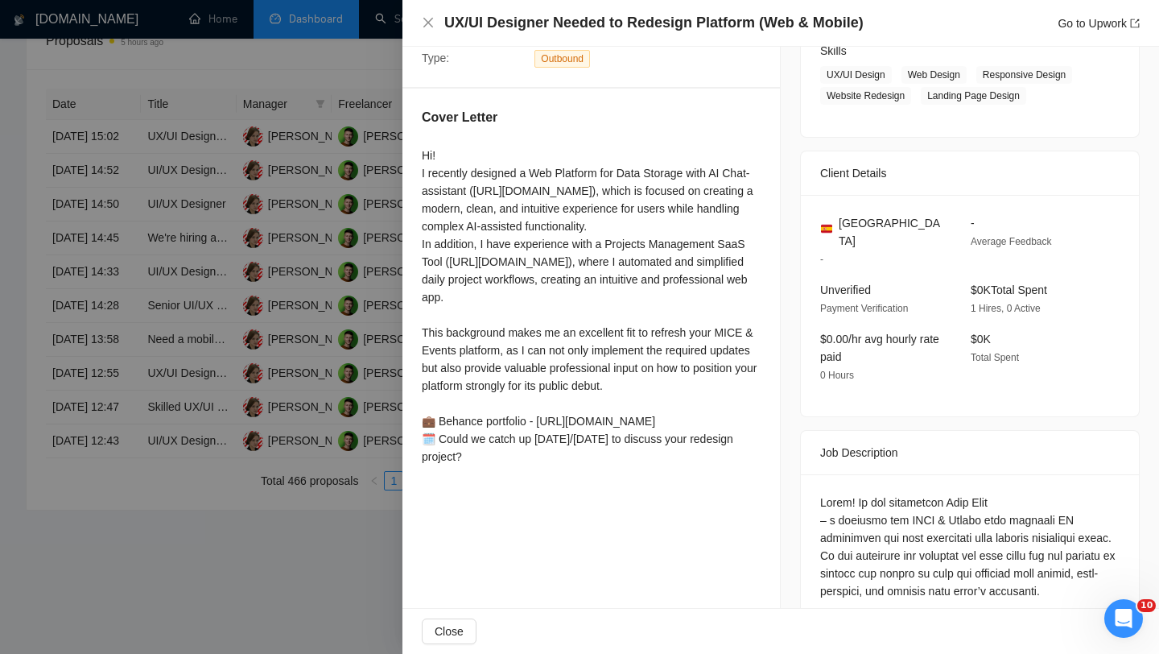
click at [296, 324] on div at bounding box center [579, 327] width 1159 height 654
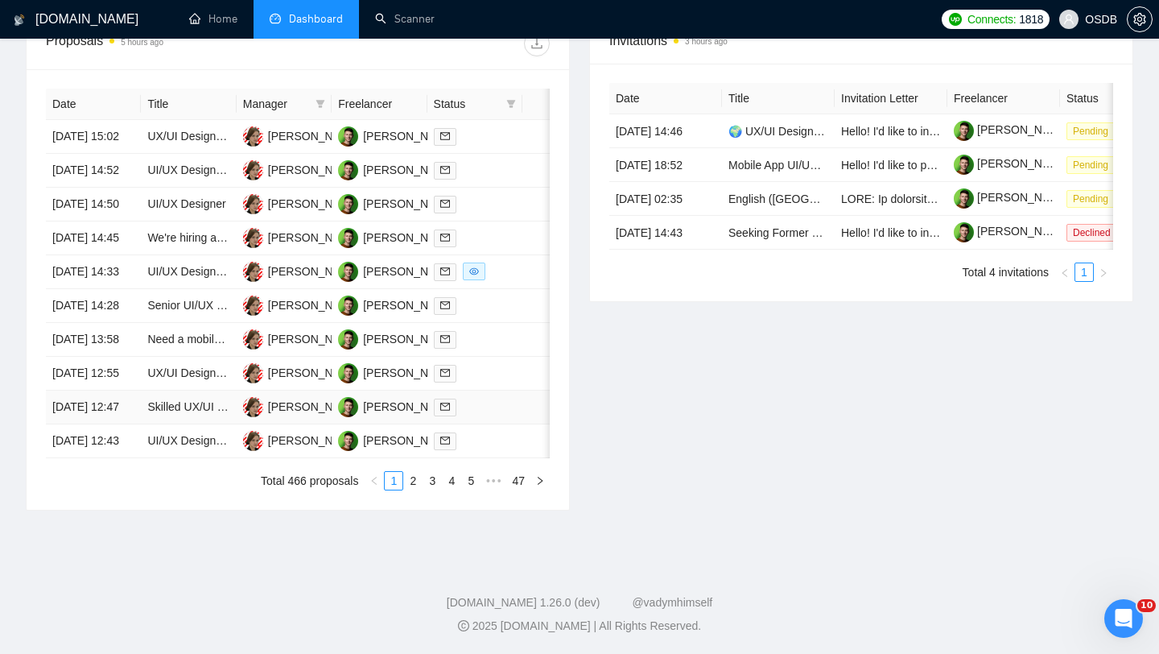
click at [536, 390] on td at bounding box center [549, 407] width 55 height 34
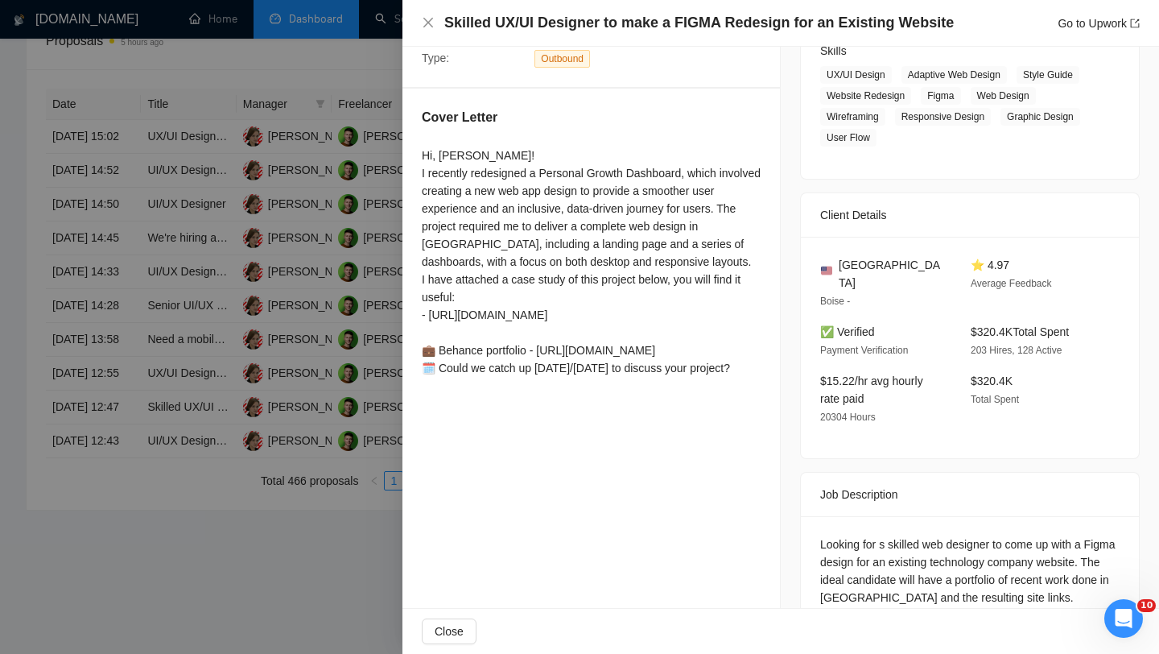
click at [298, 259] on div at bounding box center [579, 327] width 1159 height 654
